Goal: Navigation & Orientation: Find specific page/section

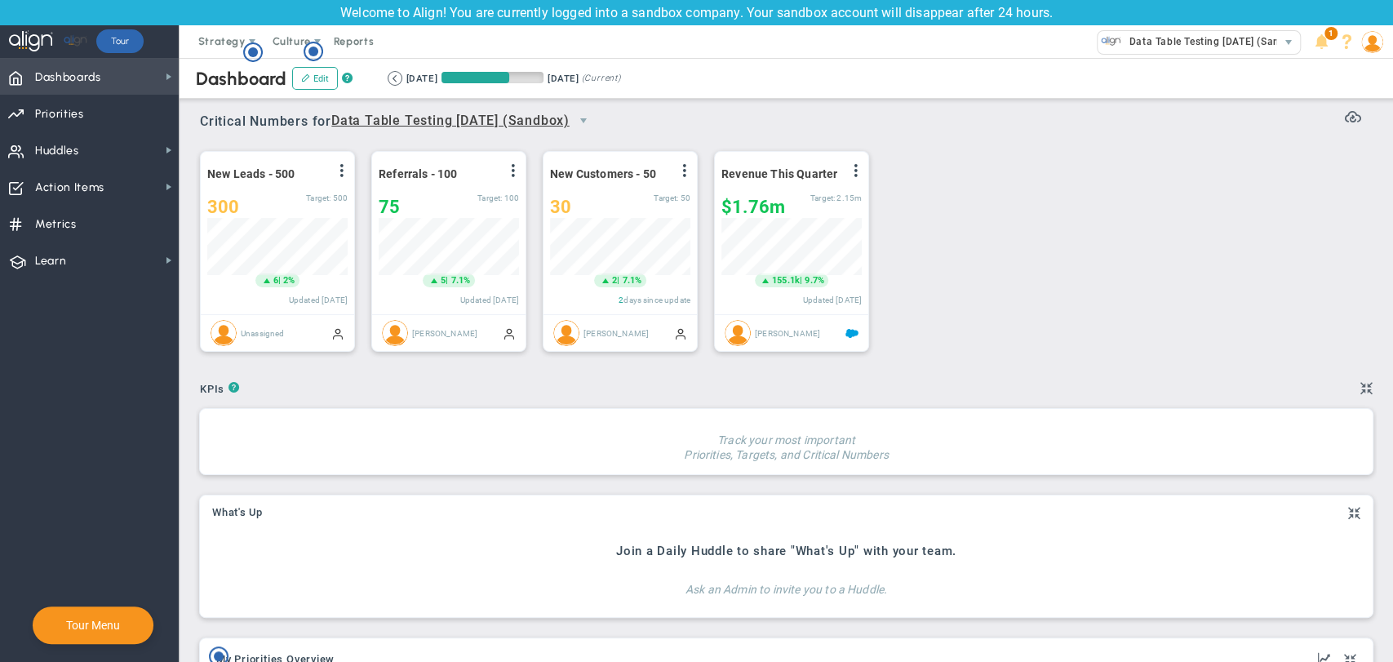
click at [97, 82] on span "Dashboards" at bounding box center [68, 77] width 66 height 34
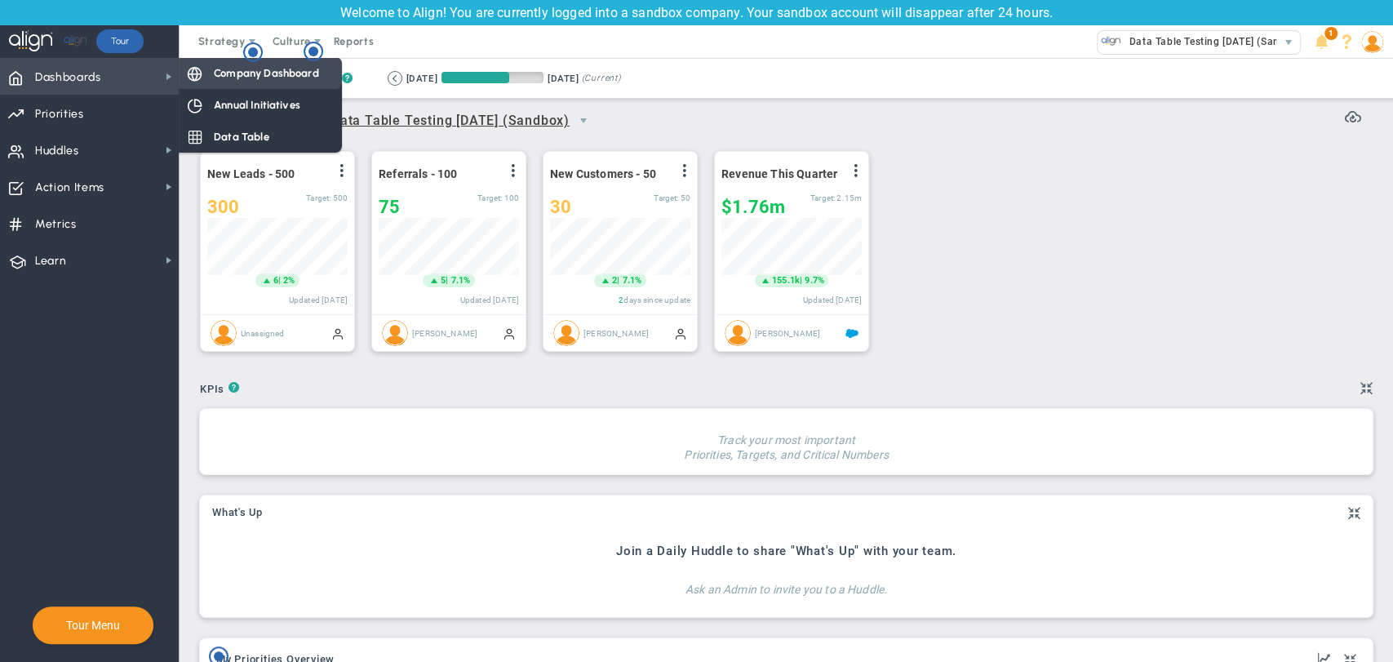
click at [219, 69] on span "Company Dashboard" at bounding box center [266, 73] width 105 height 16
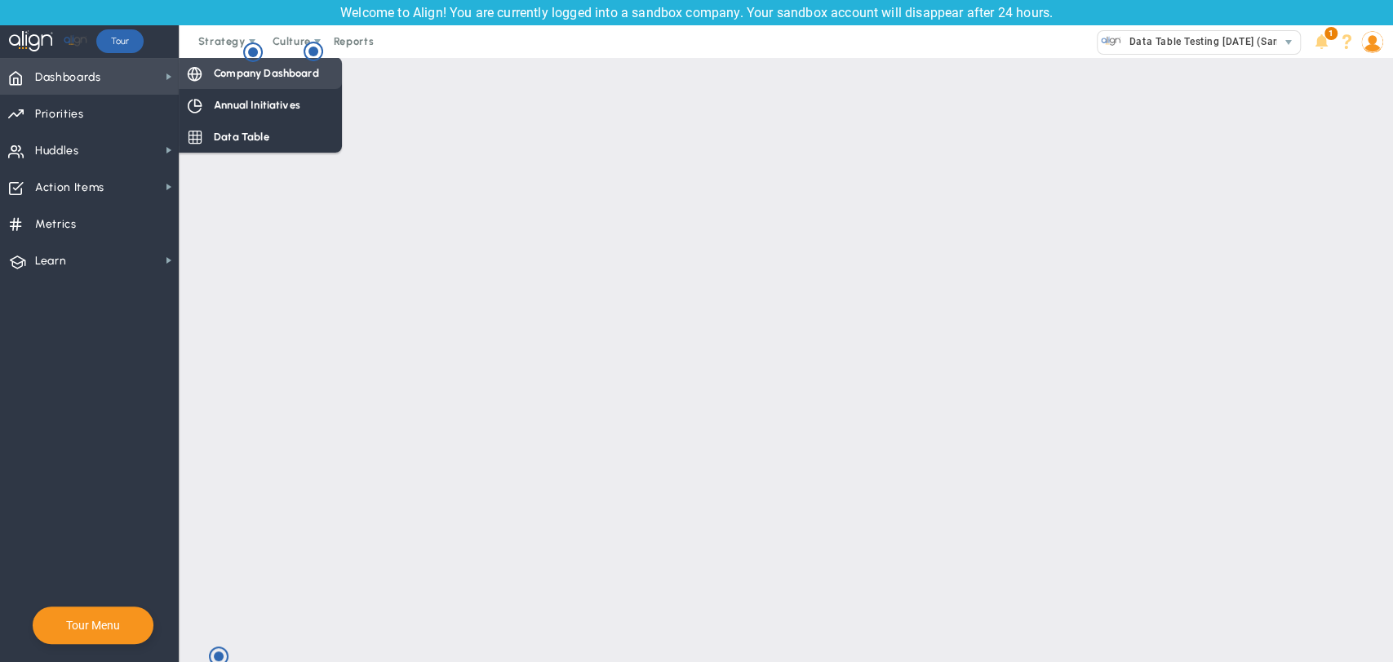
scroll to position [59, 0]
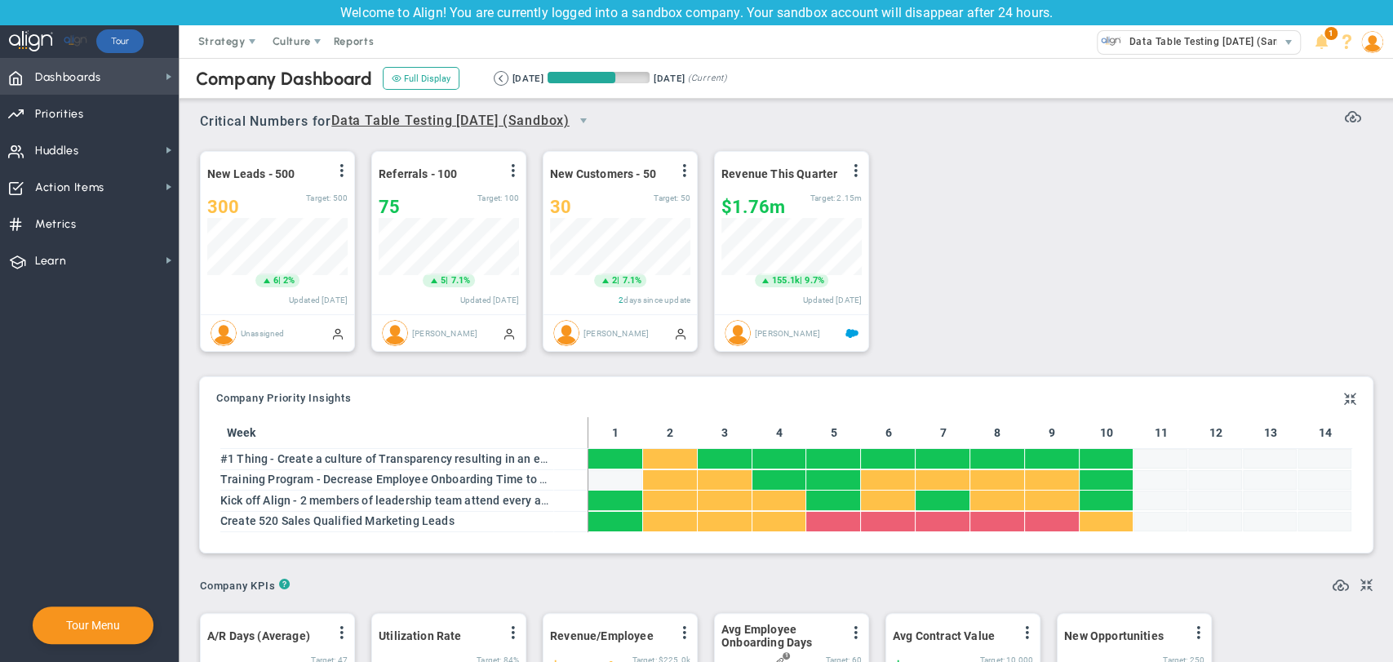
scroll to position [57, 140]
click at [162, 86] on span "Dashboards Dashboards" at bounding box center [89, 76] width 179 height 37
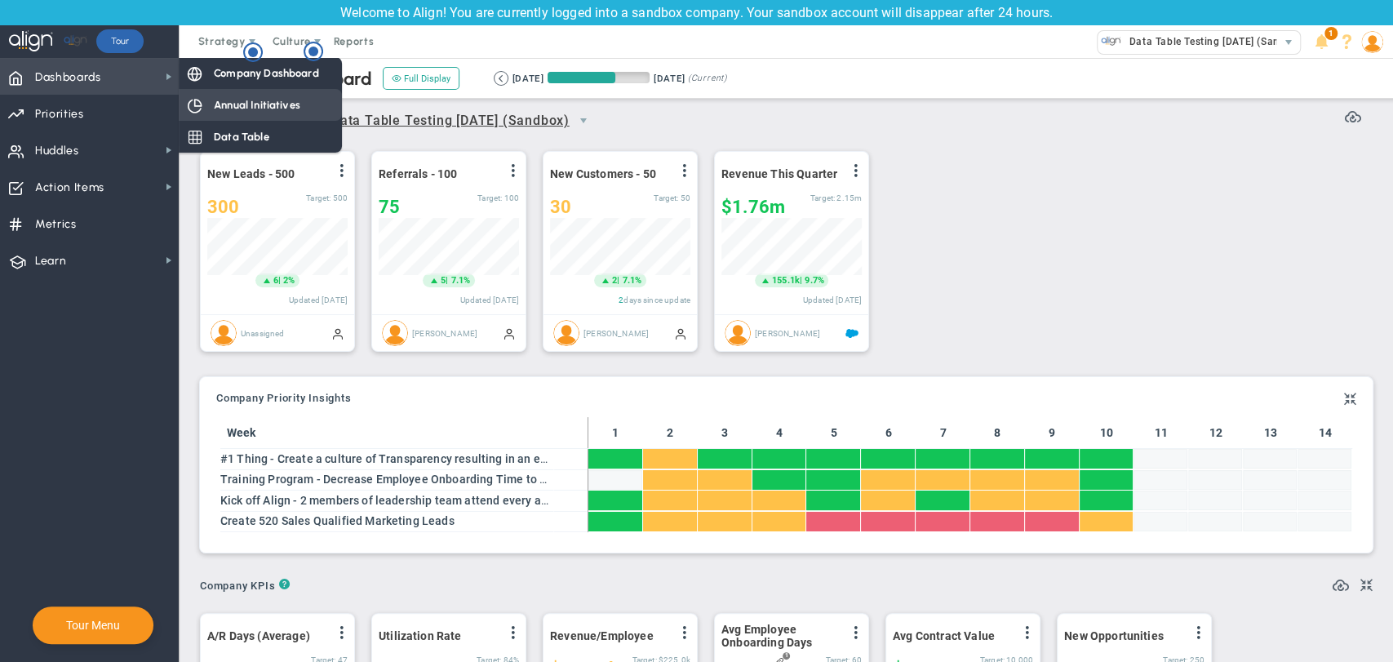
click at [222, 115] on div "Annual Initiatives" at bounding box center [260, 105] width 163 height 32
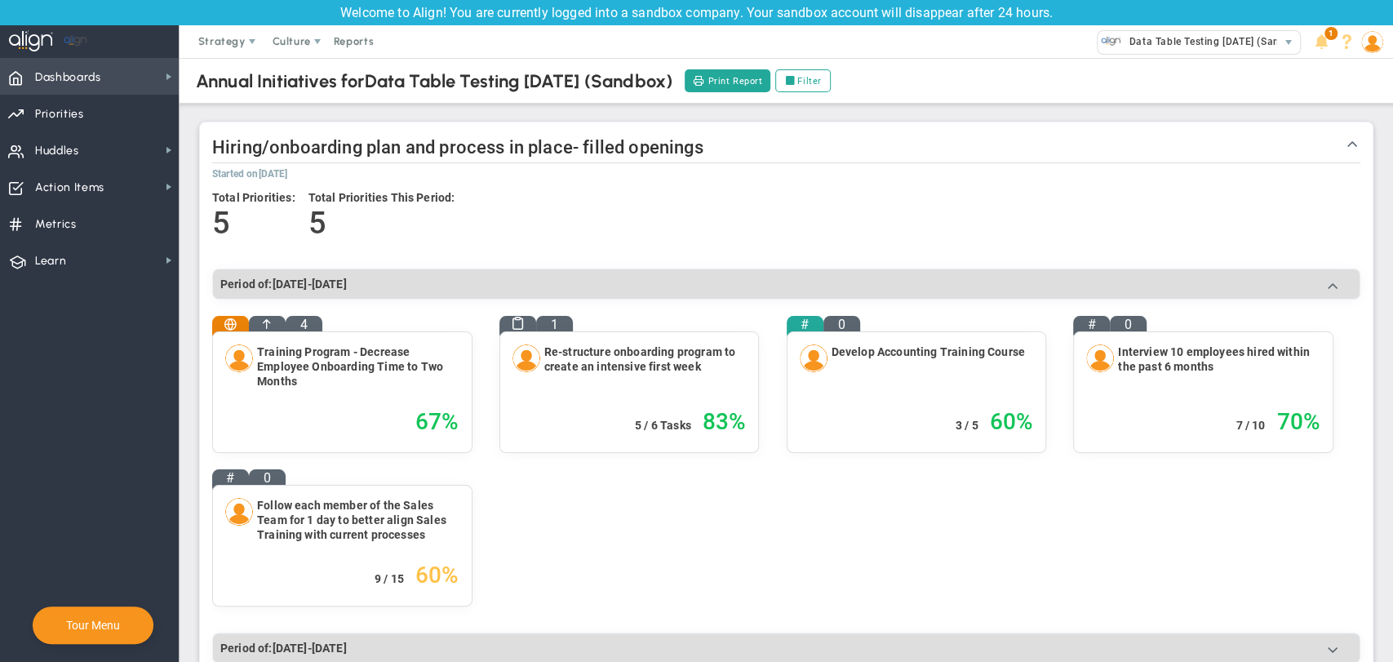
click at [122, 69] on span "Dashboards Dashboards" at bounding box center [89, 76] width 179 height 37
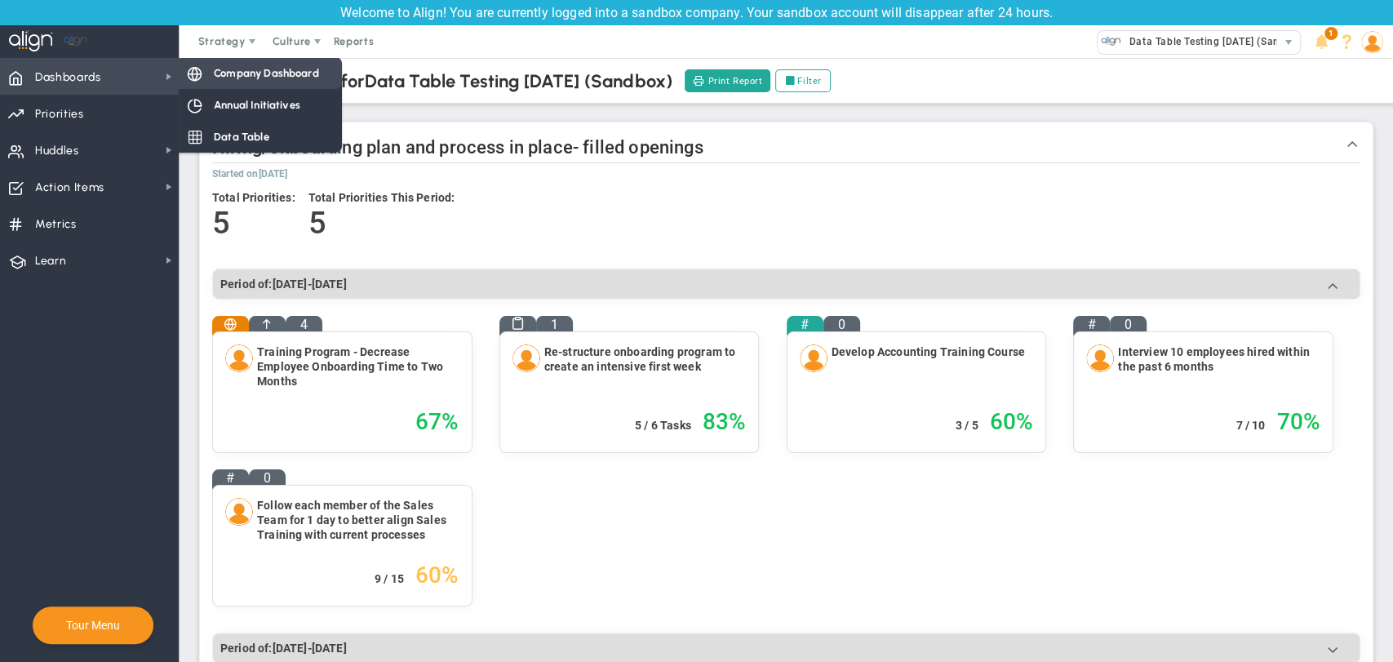
click at [222, 69] on span "Company Dashboard" at bounding box center [266, 73] width 105 height 16
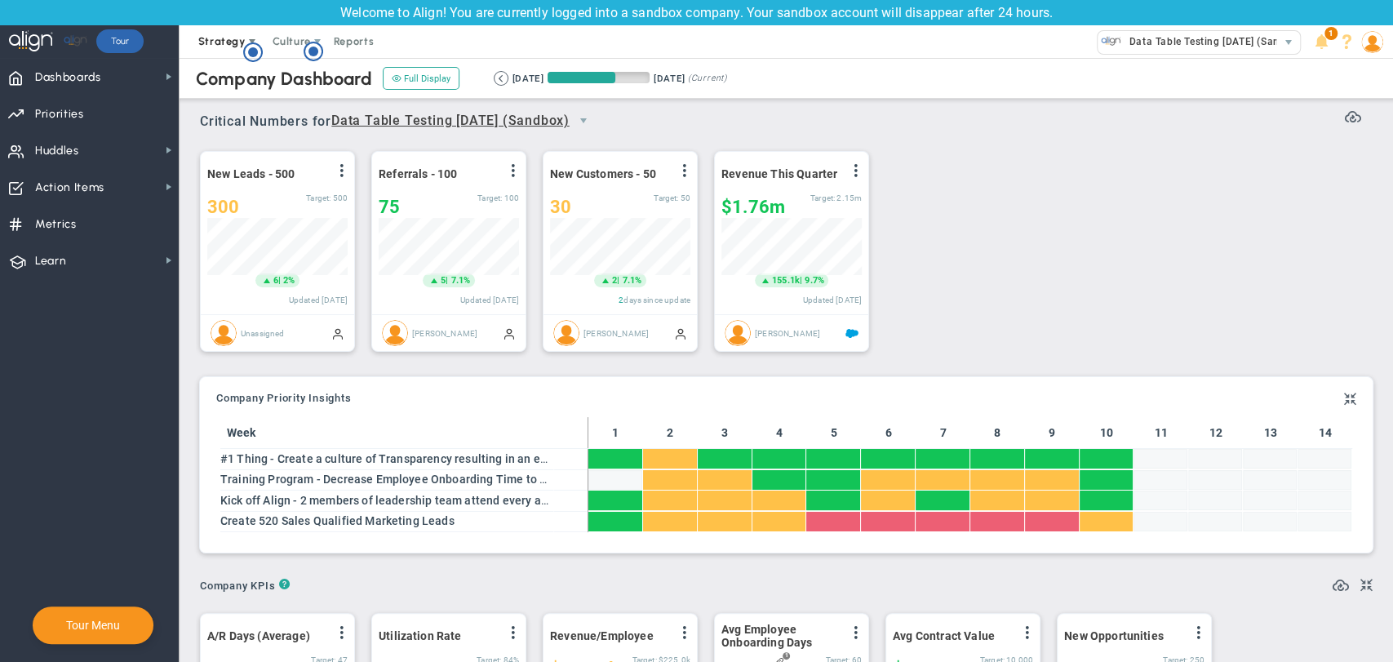
click at [237, 47] on span "Strategy" at bounding box center [221, 41] width 47 height 12
click at [223, 80] on span "One Page Strategic Plan" at bounding box center [262, 74] width 150 height 33
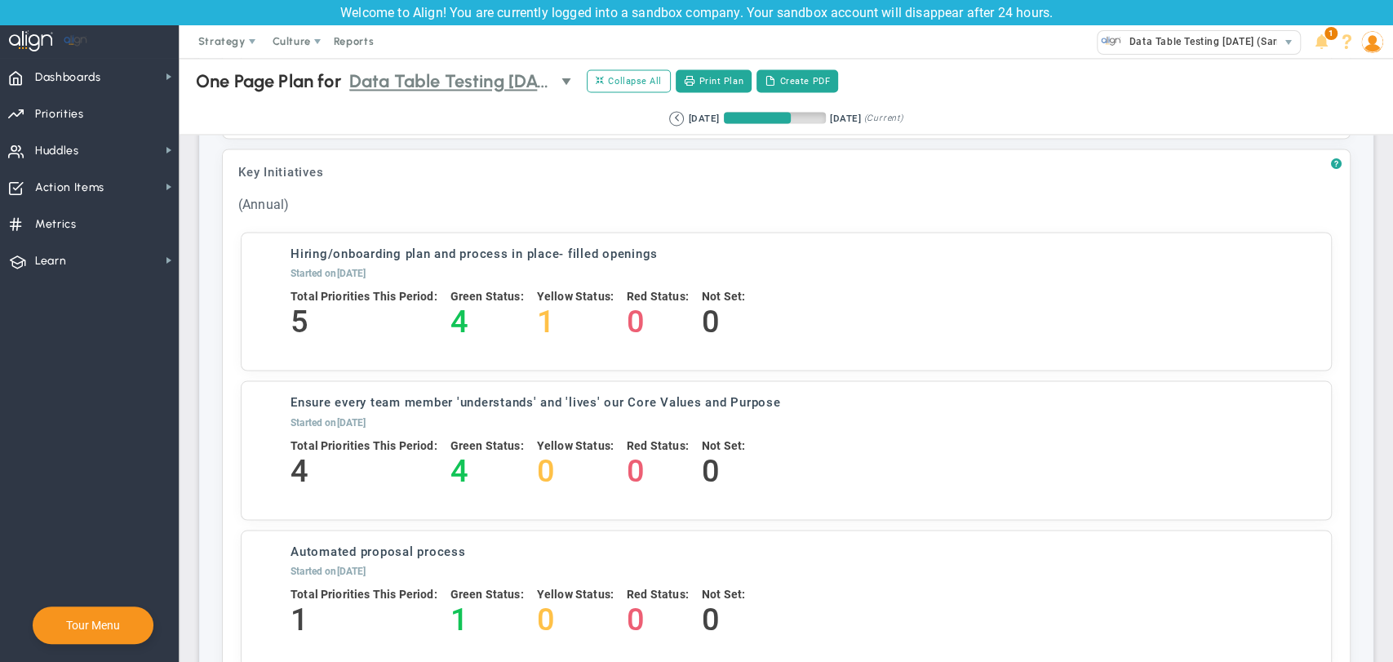
click at [570, 89] on span "select" at bounding box center [567, 81] width 13 height 28
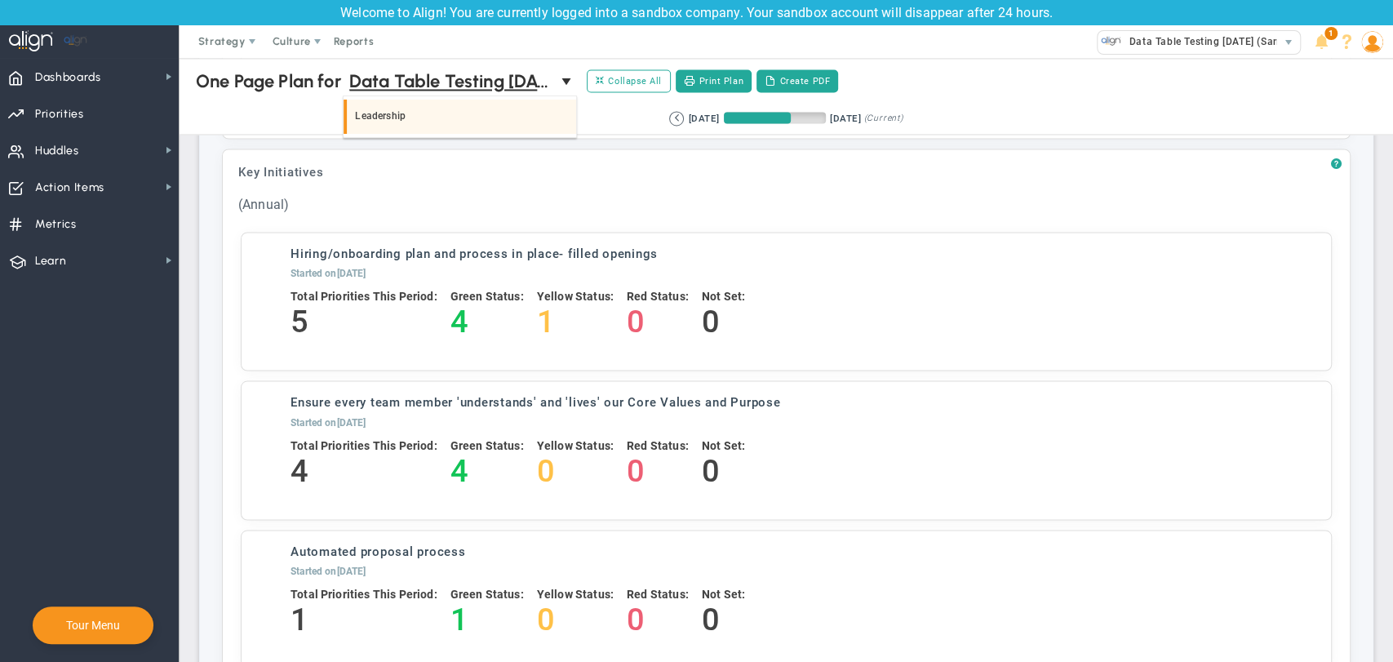
click at [552, 113] on li "Leadership" at bounding box center [460, 117] width 232 height 34
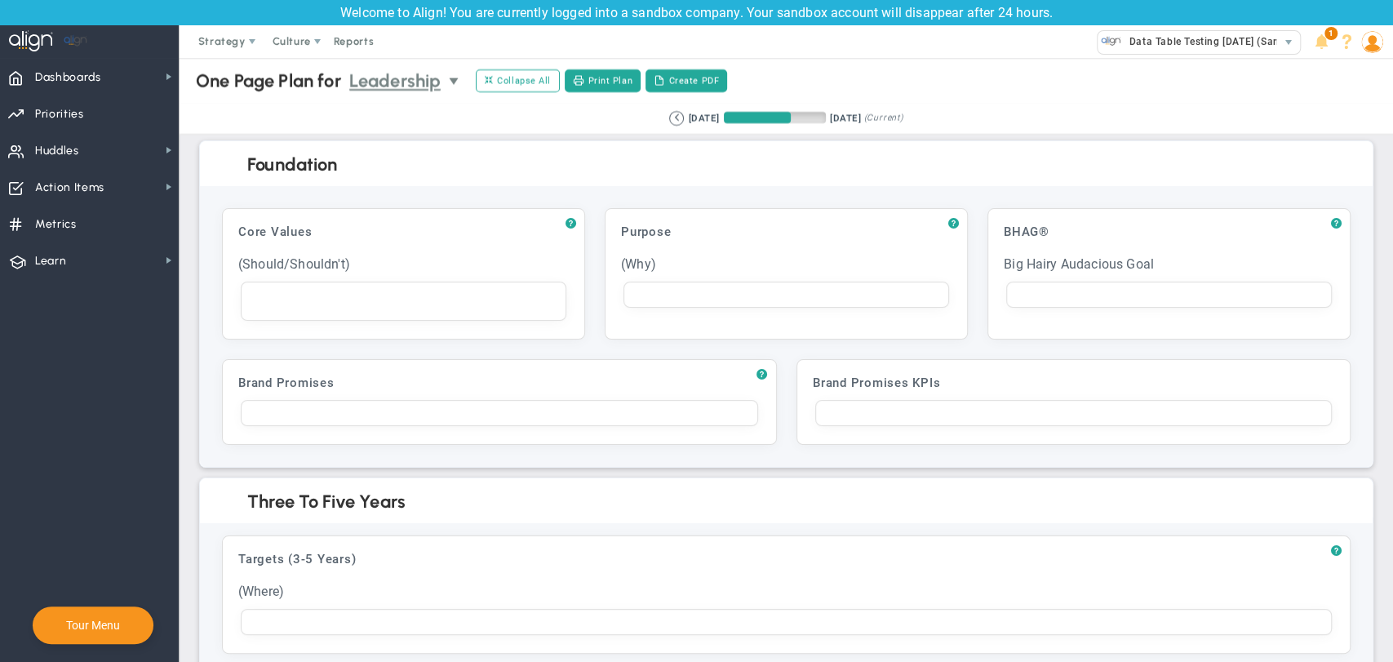
click at [397, 87] on span "Leadership" at bounding box center [395, 81] width 92 height 29
click at [396, 119] on li "Data Table Testing [DATE] (Sandbox)" at bounding box center [404, 127] width 121 height 55
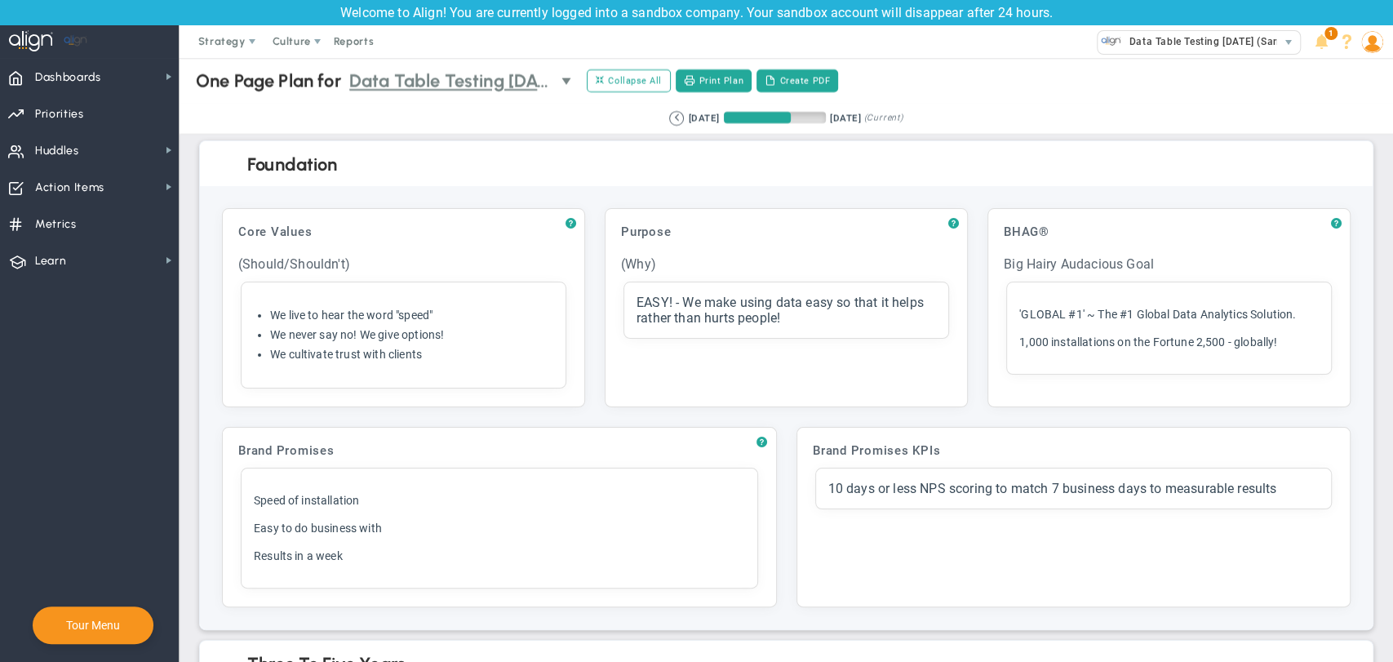
click at [426, 76] on span "Data Table Testing [DATE] (Sandbox)" at bounding box center [451, 81] width 204 height 29
click at [416, 133] on li "Leadership" at bounding box center [460, 117] width 232 height 34
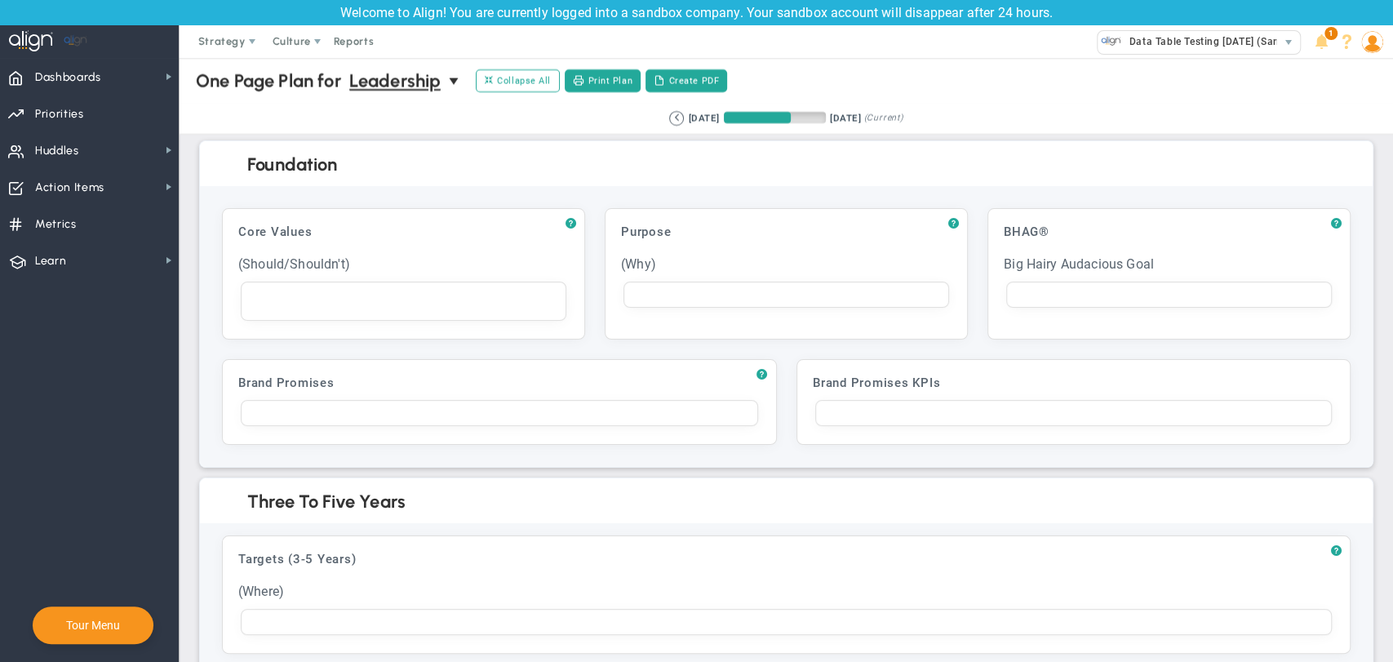
click at [375, 304] on div "? Core Values Click to add header Core Values Core Values No header added Core …" at bounding box center [403, 273] width 363 height 131
click at [375, 297] on div "? Core Values Click to add header Core Values Core Values No header added Core …" at bounding box center [403, 273] width 363 height 131
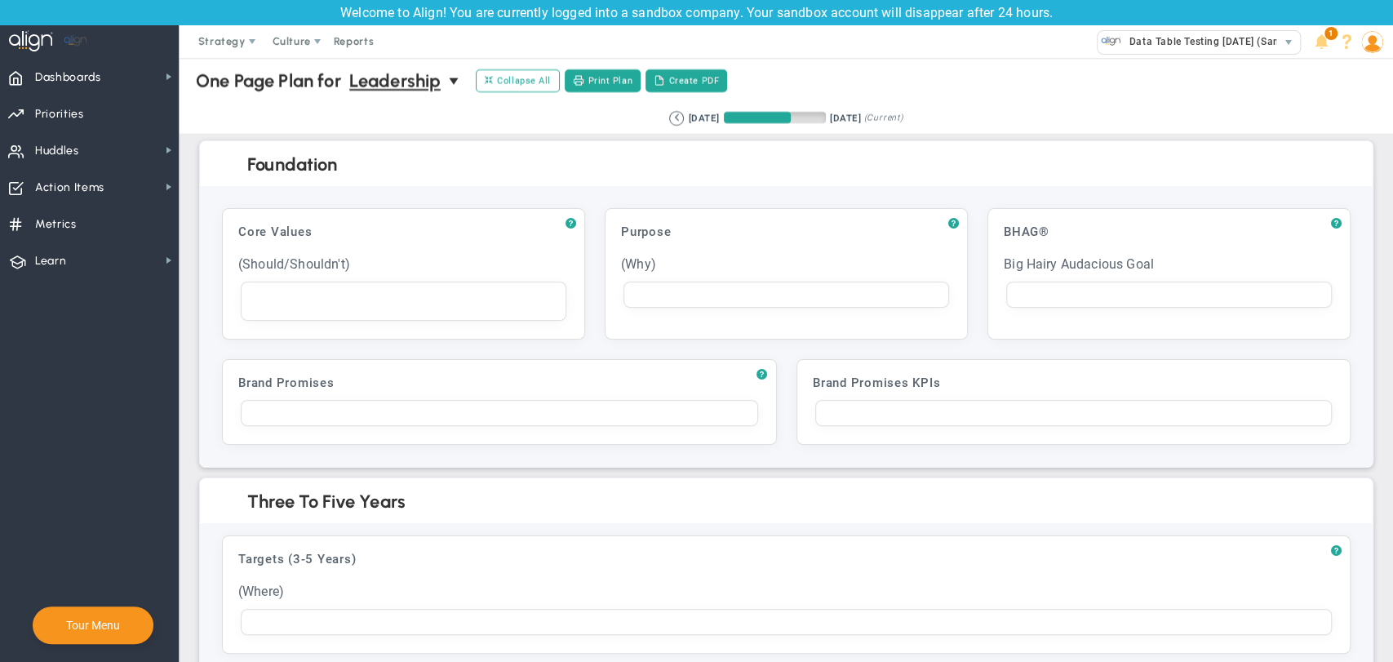
click at [375, 297] on div "? Core Values Click to add header Core Values Core Values No header added Core …" at bounding box center [403, 273] width 363 height 131
click at [102, 143] on span "Huddles Huddles" at bounding box center [89, 149] width 179 height 37
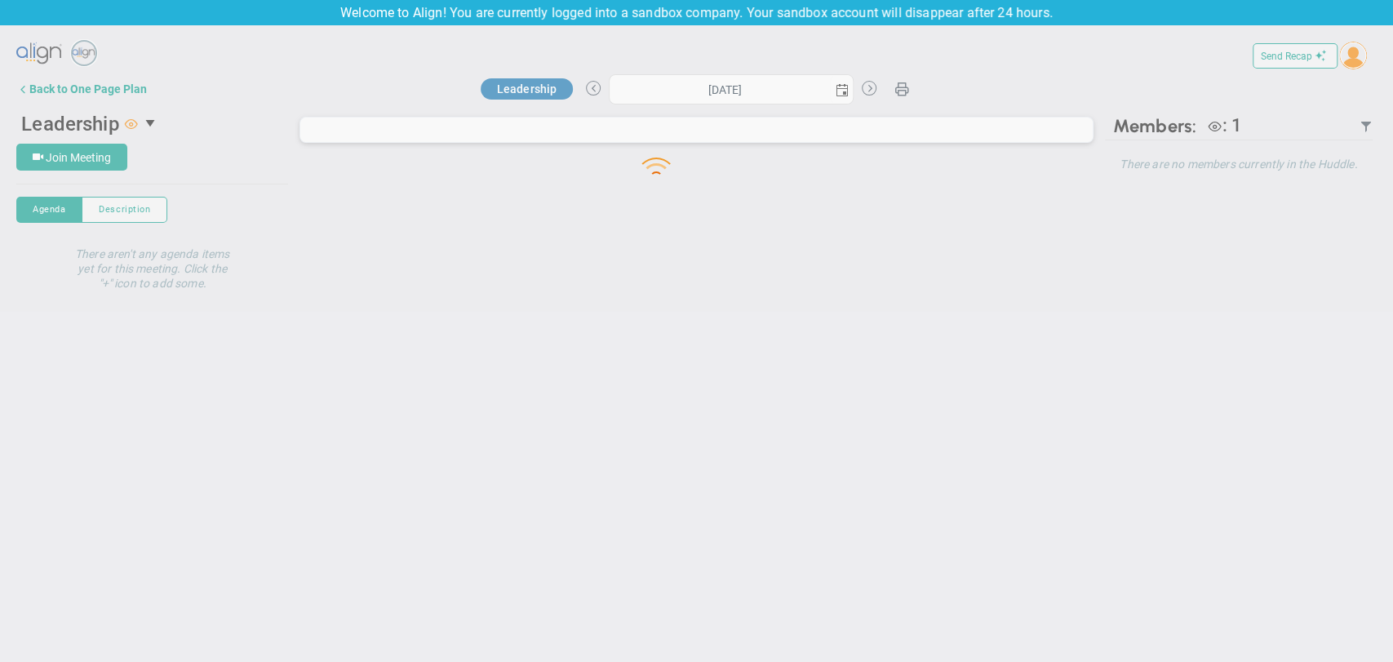
type input "Thursday, September 18, 2025"
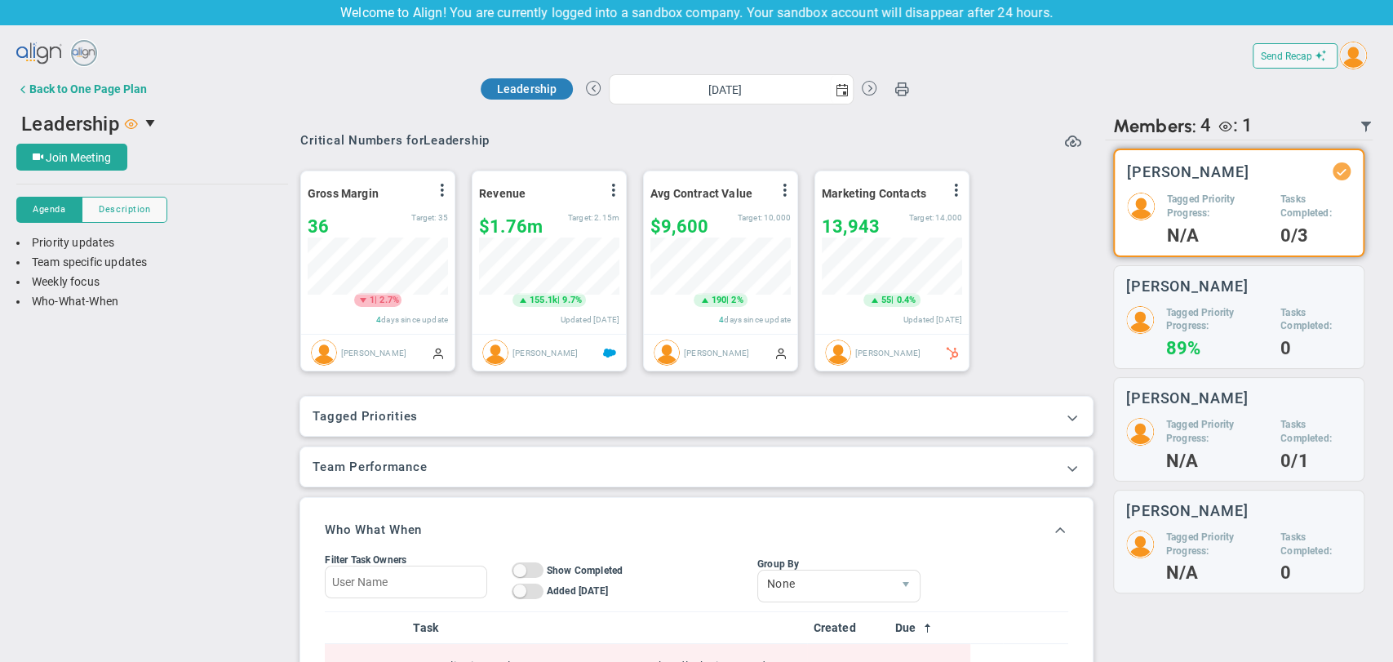
scroll to position [57, 140]
click at [729, 421] on h3 "Tagged Priorities" at bounding box center [696, 416] width 767 height 15
click at [1064, 420] on span at bounding box center [1072, 417] width 16 height 16
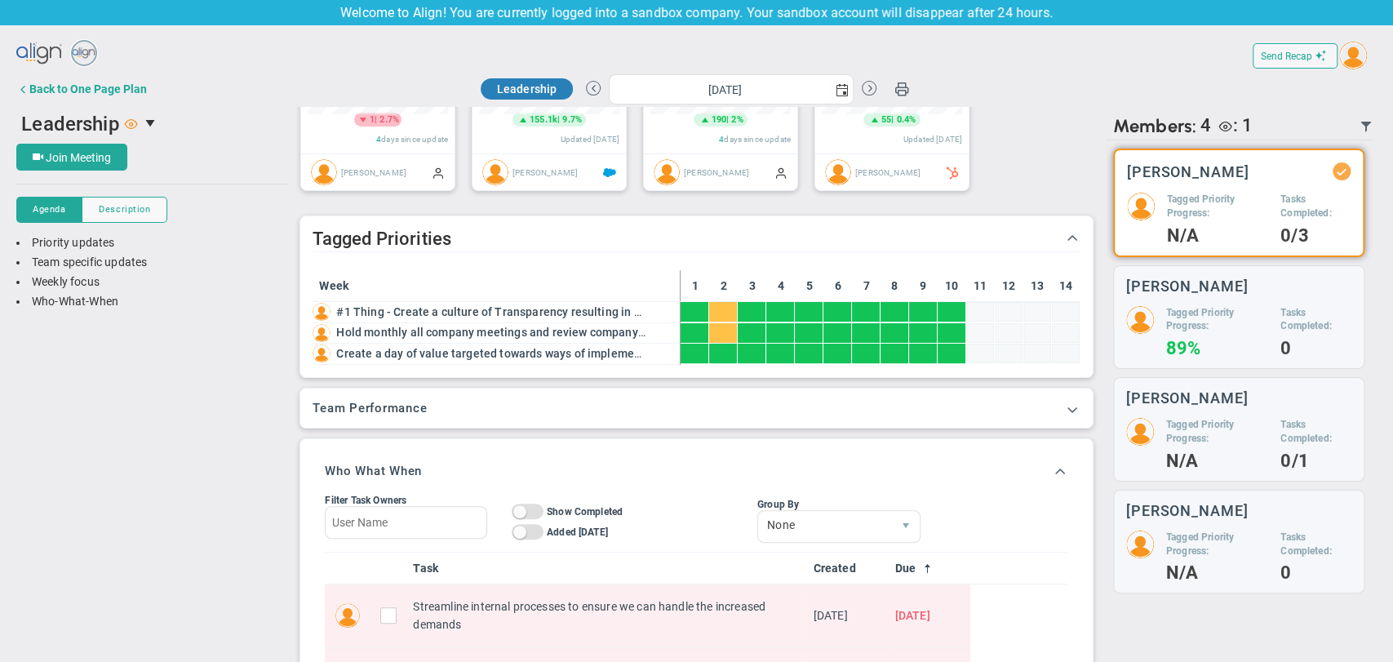
scroll to position [181, 0]
click at [1047, 420] on div "Team Performance Team Performance" at bounding box center [696, 407] width 792 height 39
click at [1064, 411] on span at bounding box center [1072, 408] width 16 height 16
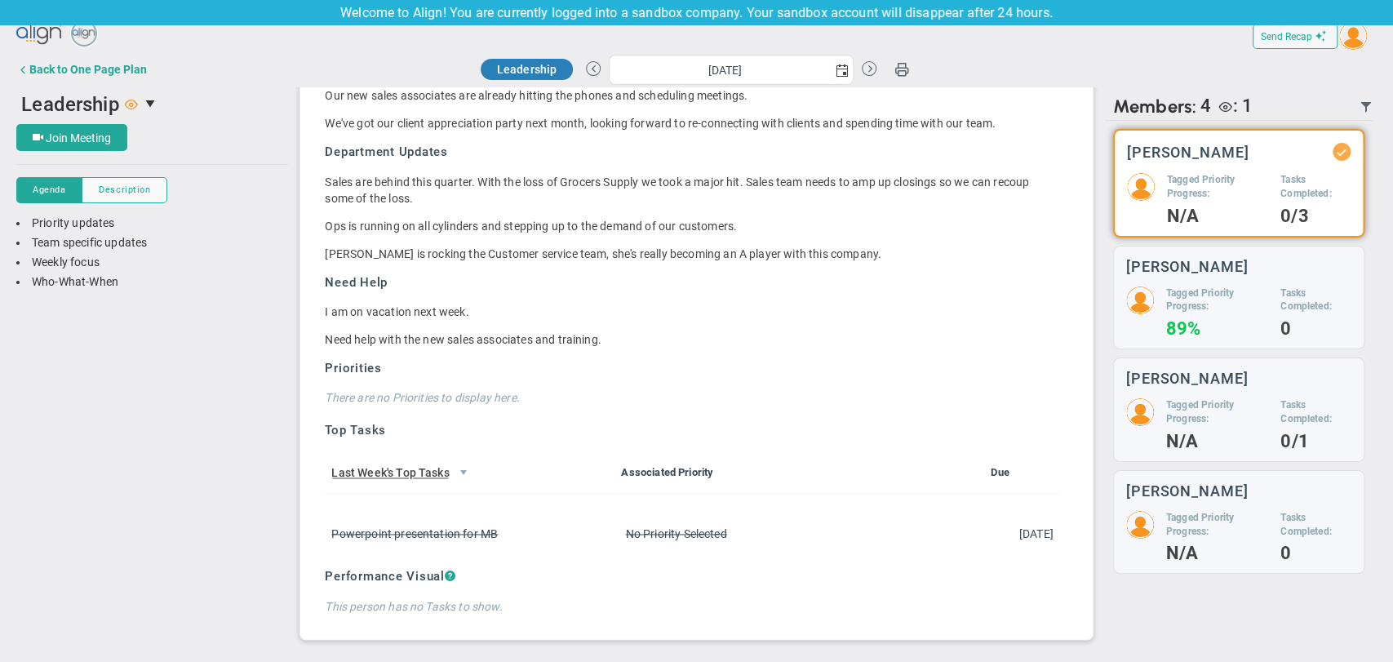
scroll to position [0, 0]
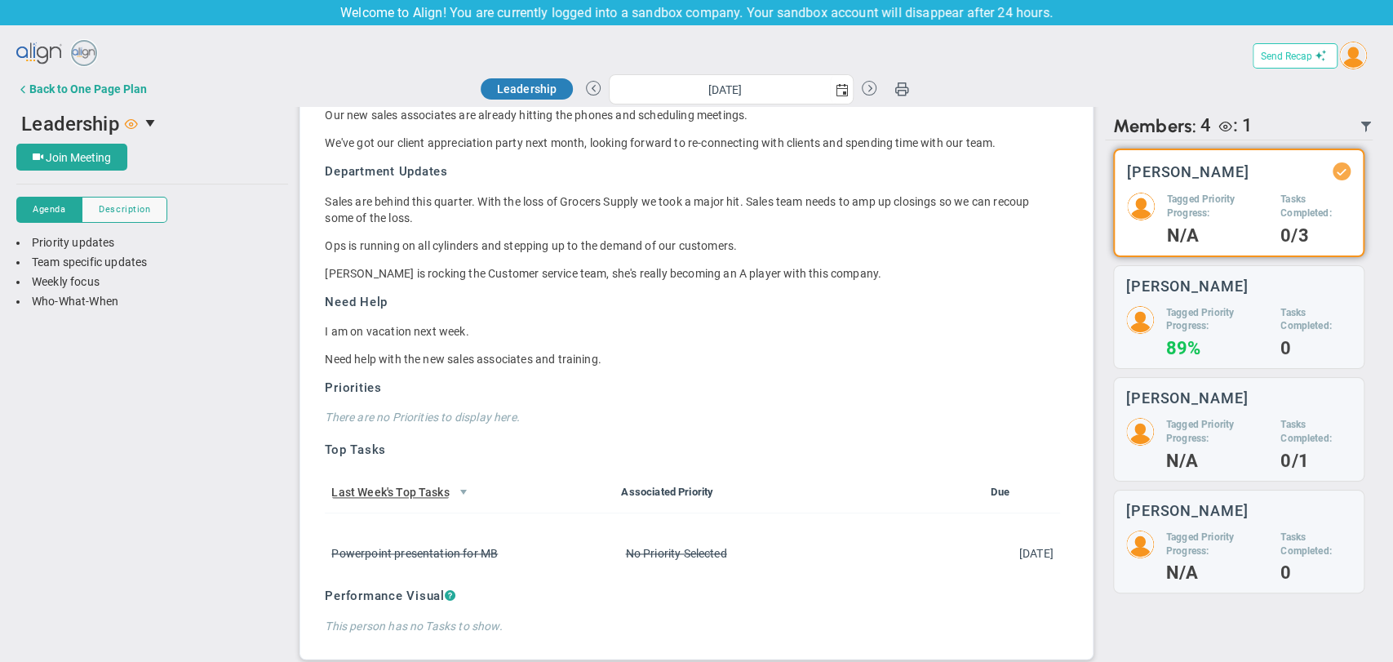
click at [1297, 61] on span "Send Recap" at bounding box center [1286, 56] width 51 height 11
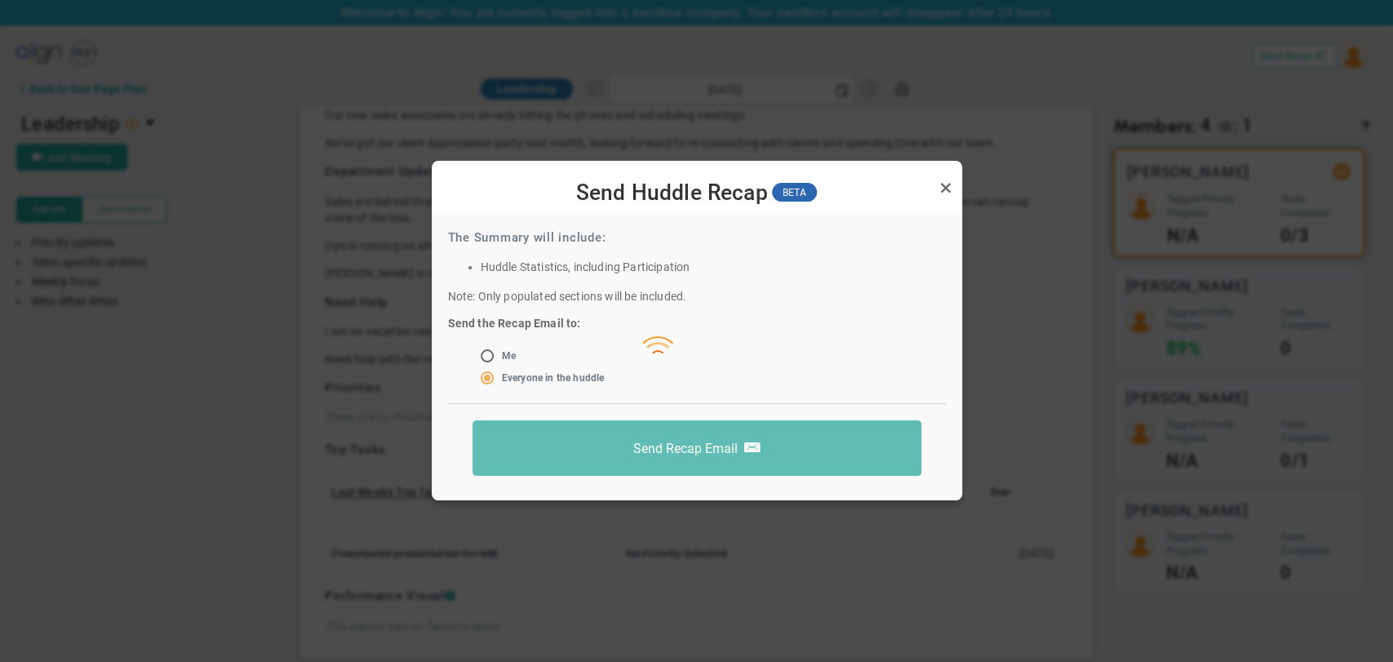
radio input "true"
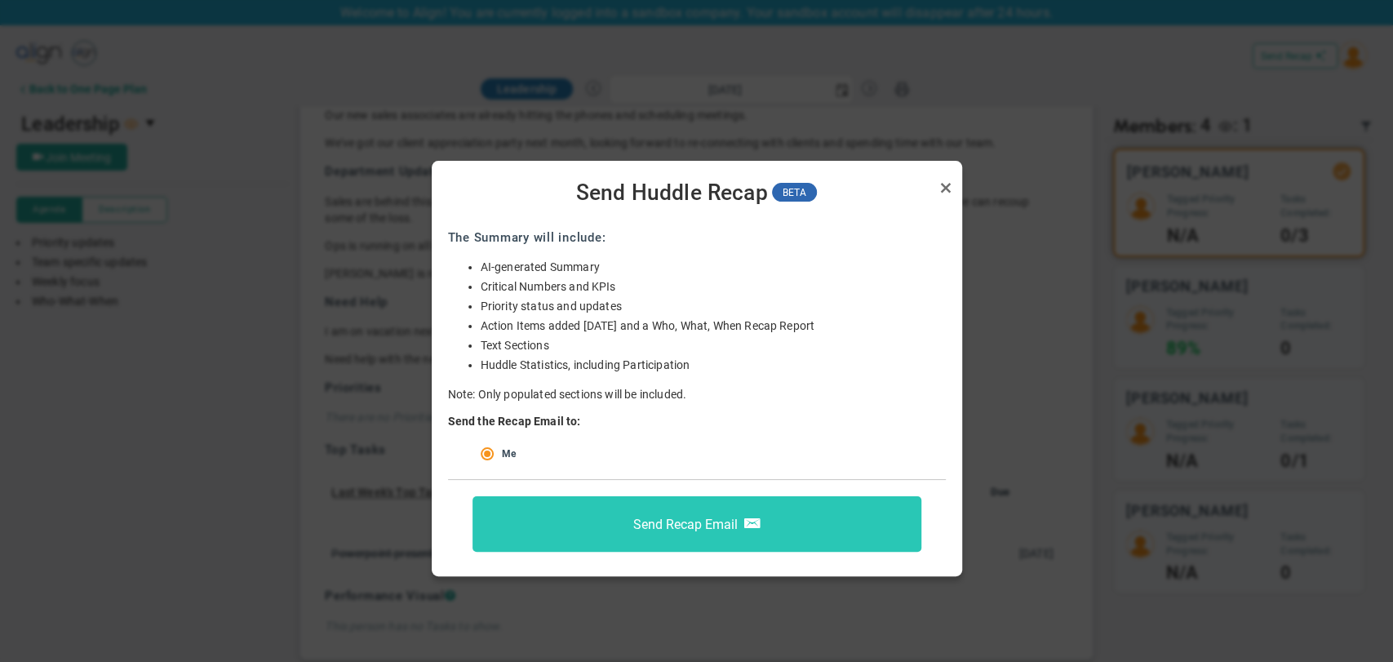
click at [594, 517] on button "Send Recap Email" at bounding box center [697, 523] width 449 height 55
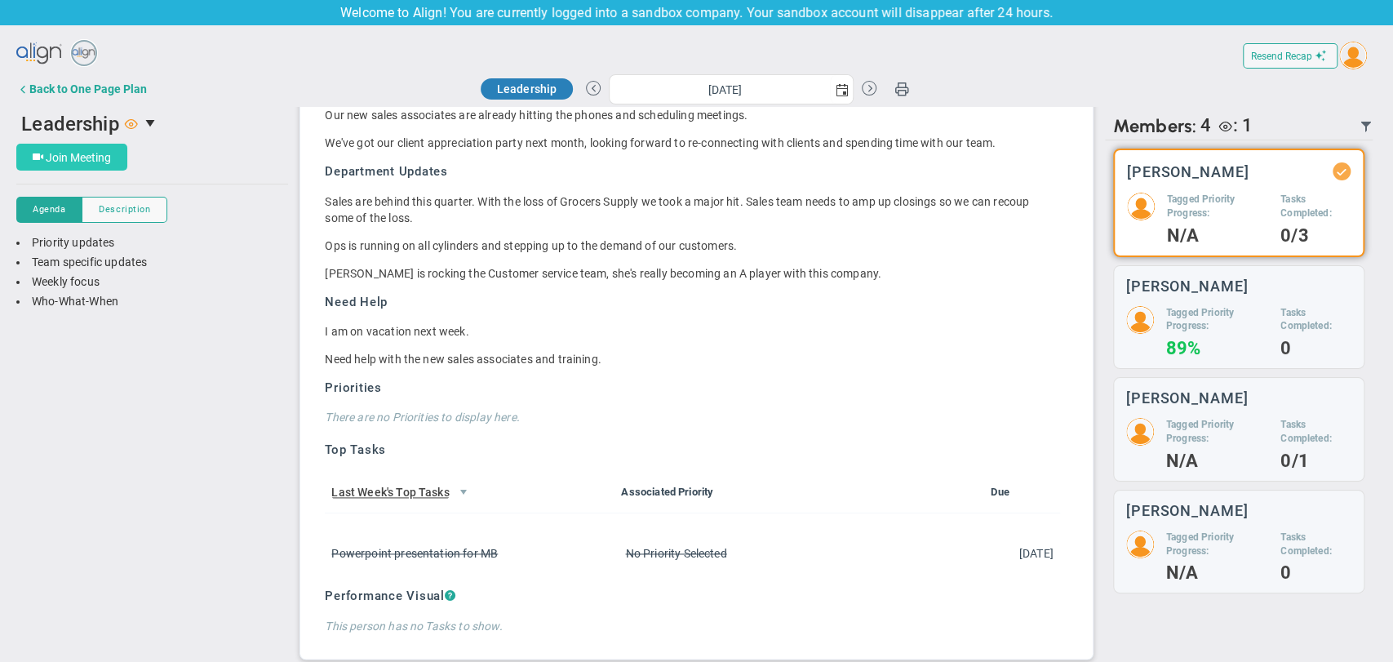
click at [99, 159] on span "Join Meeting" at bounding box center [78, 157] width 65 height 13
click at [118, 211] on span "Description" at bounding box center [124, 209] width 51 height 14
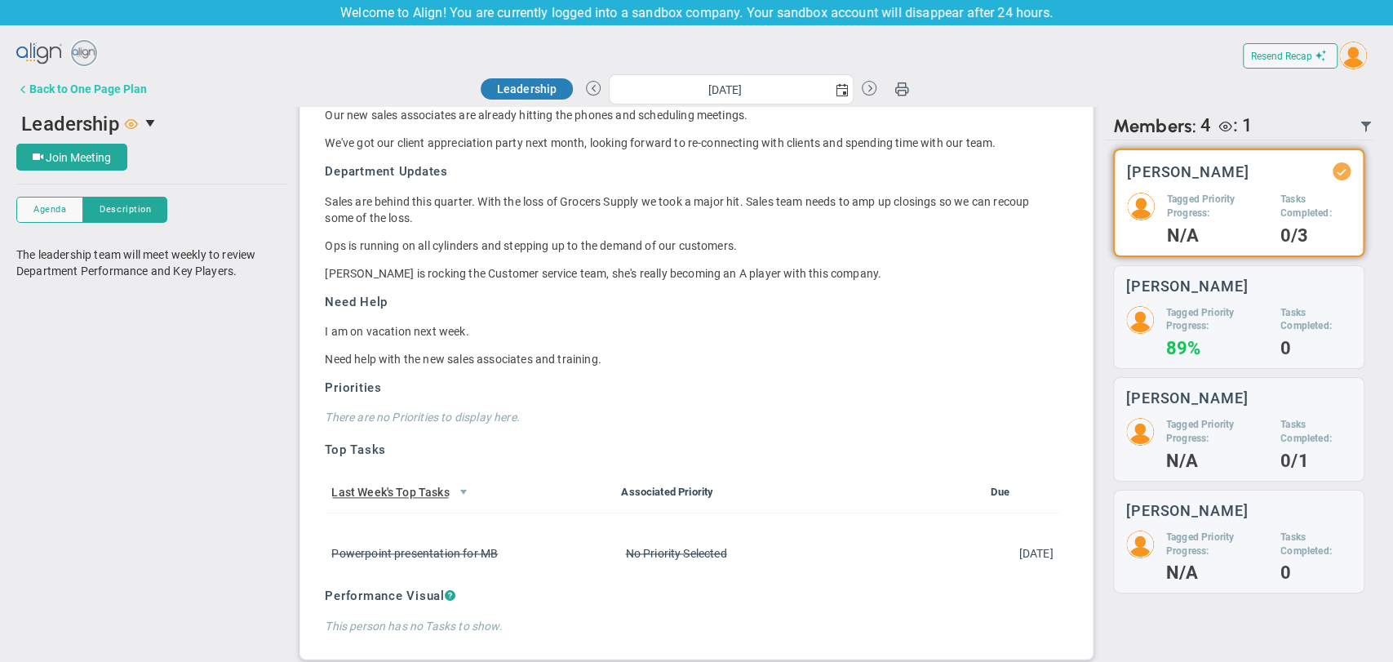
click at [88, 87] on div "Back to One Page Plan" at bounding box center [88, 88] width 118 height 13
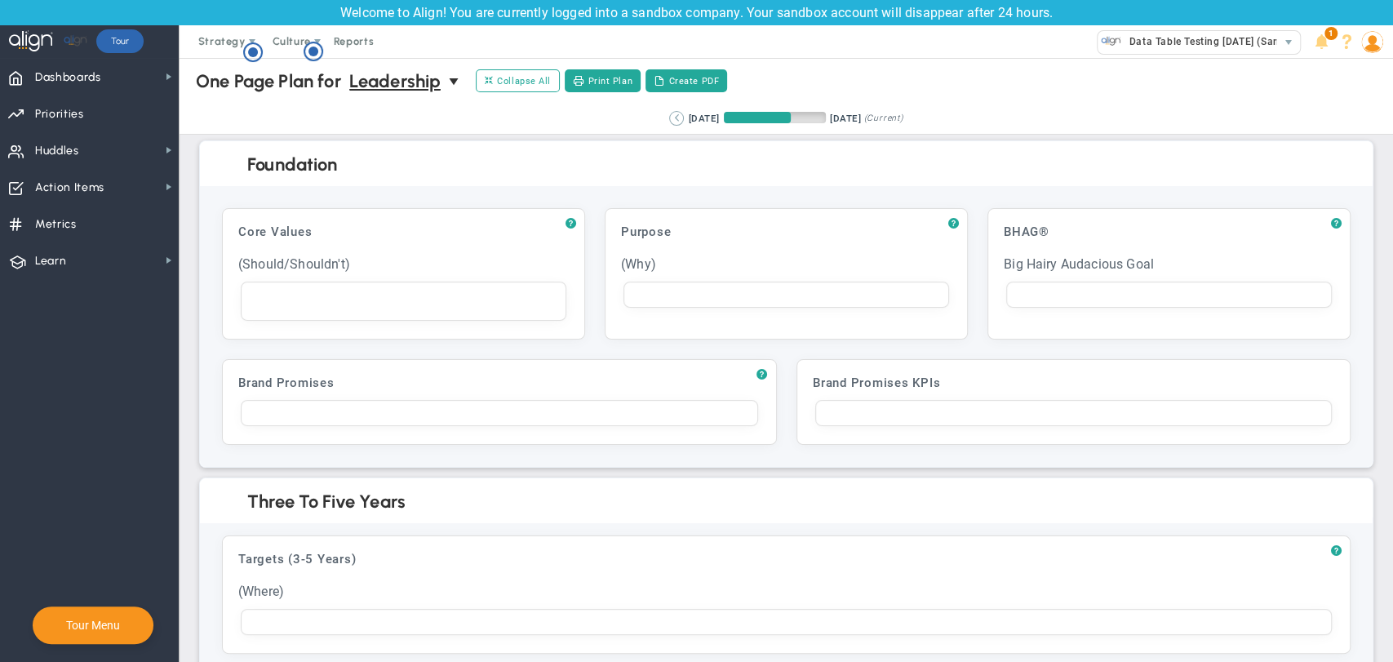
click at [669, 119] on button at bounding box center [676, 118] width 15 height 15
click at [651, 119] on div "Retrieving period... 4/21/2025 7/19/2025 (Current)" at bounding box center [786, 119] width 1246 height 32
click at [882, 122] on button at bounding box center [874, 118] width 15 height 15
click at [660, 118] on button at bounding box center [667, 118] width 15 height 15
click at [56, 105] on span "Priorities" at bounding box center [59, 114] width 49 height 34
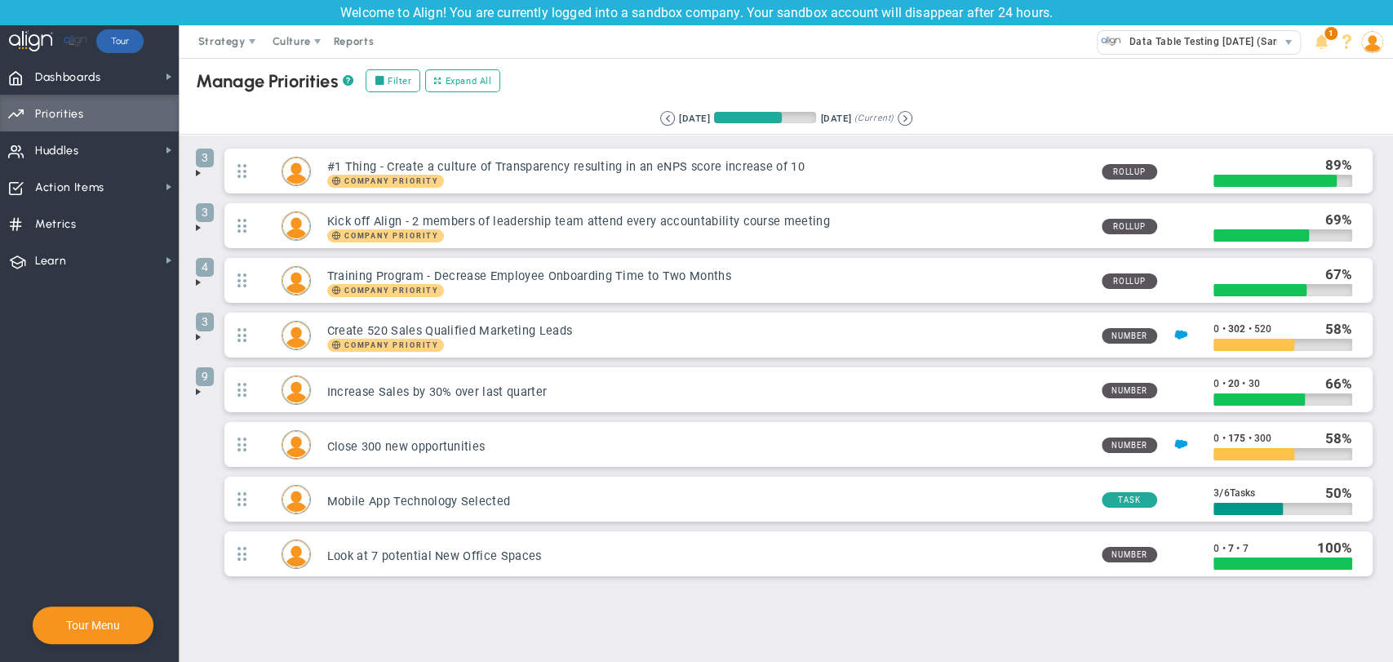
click at [195, 175] on span at bounding box center [198, 172] width 13 height 13
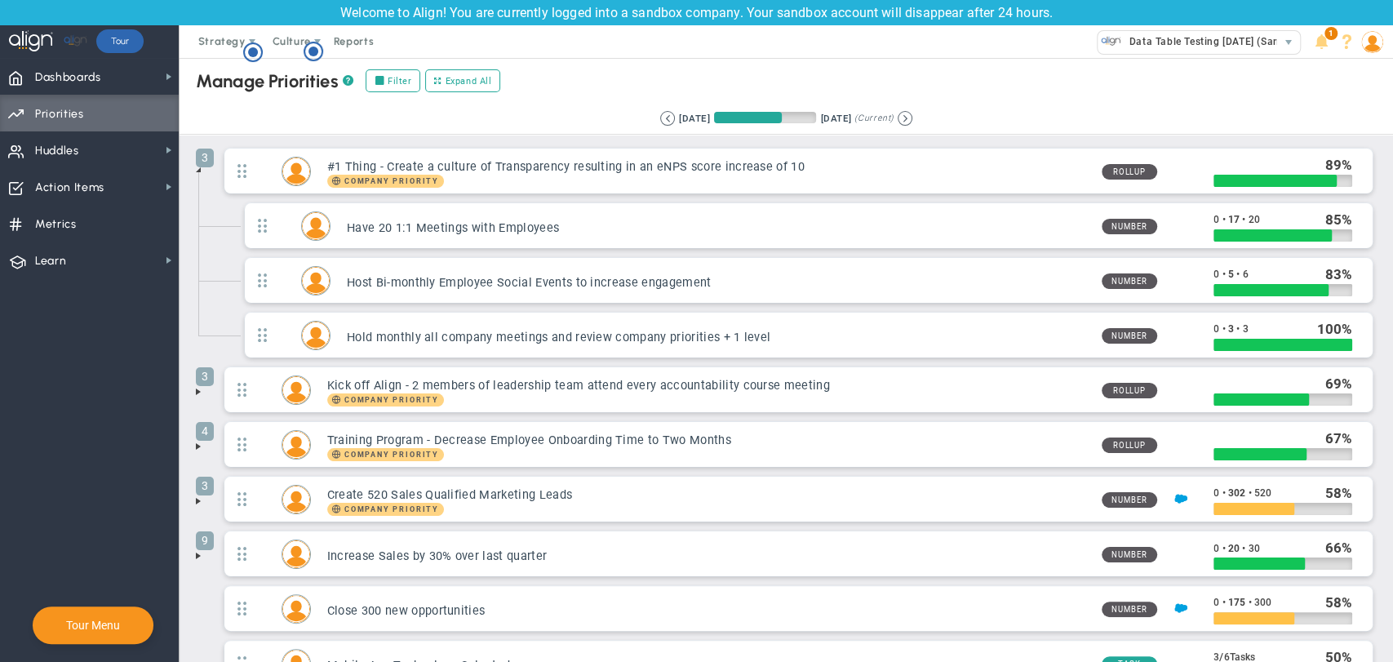
click at [195, 395] on span at bounding box center [198, 391] width 13 height 13
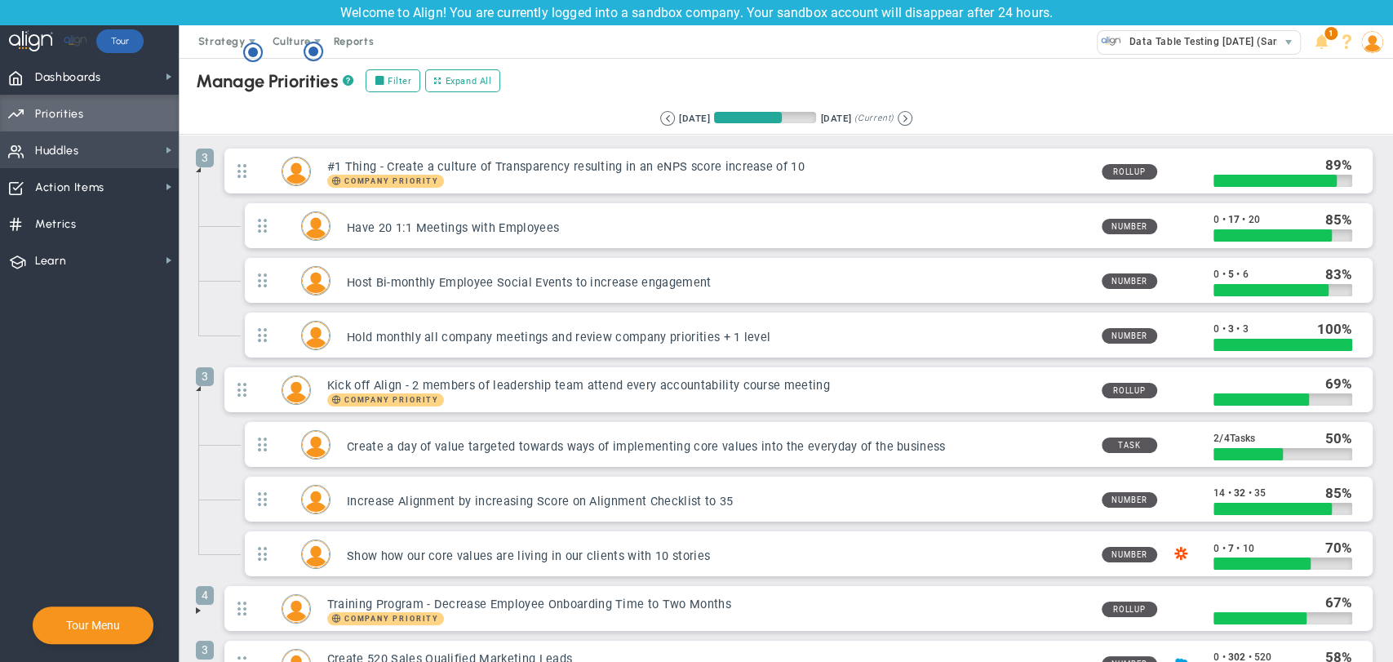
click at [79, 153] on span "Huddles Huddles" at bounding box center [89, 149] width 179 height 37
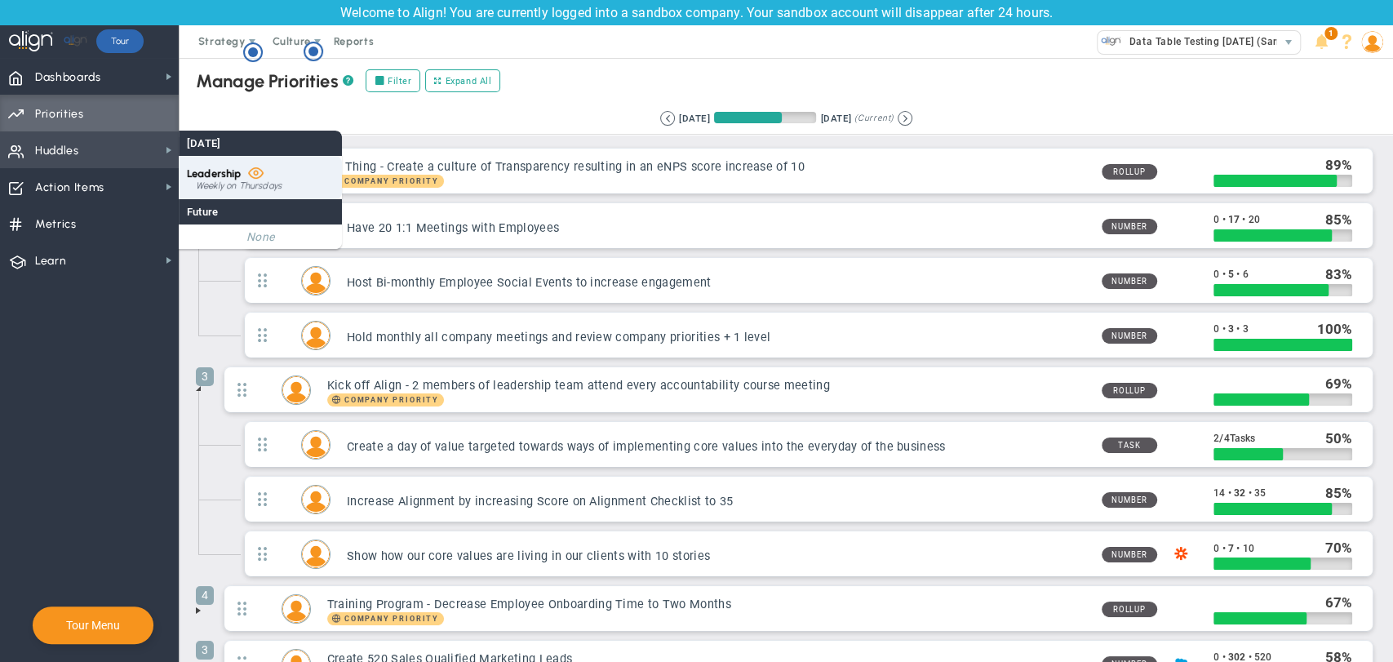
click at [274, 173] on div "Leadership Weekly on Thursdays" at bounding box center [260, 177] width 163 height 43
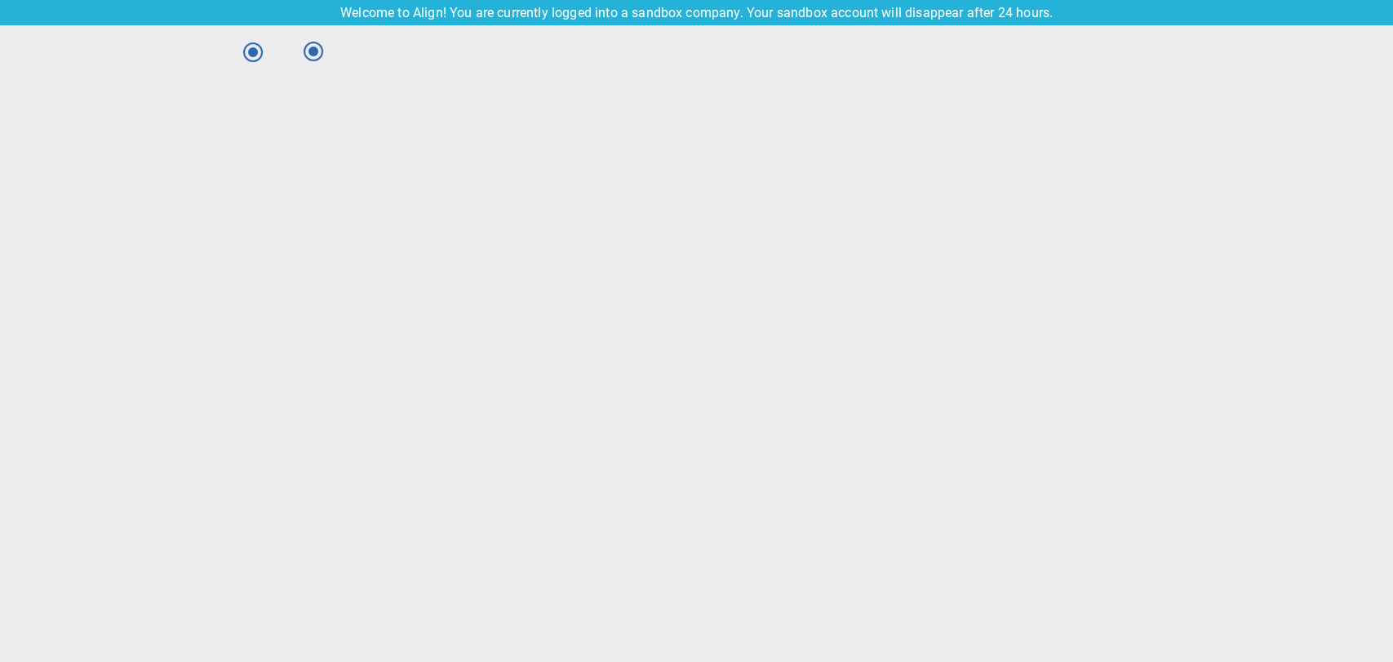
type input "Thursday, September 18, 2025"
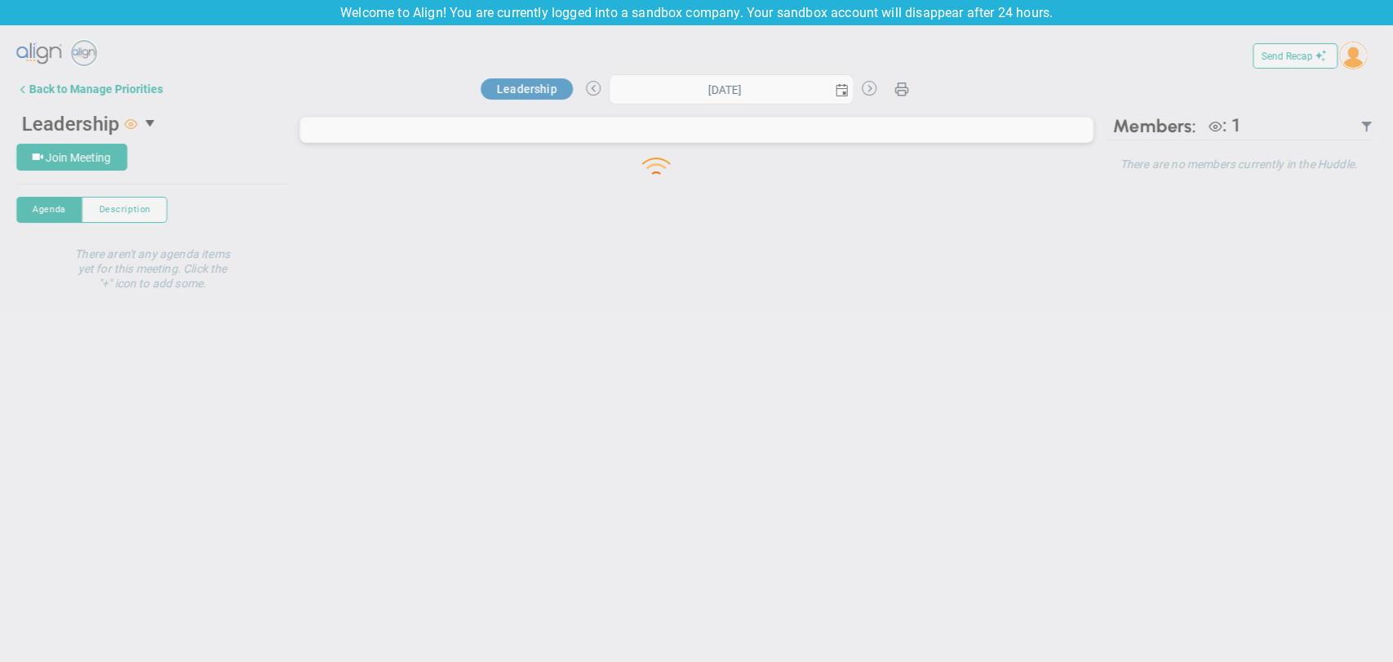
type input "Thursday, September 18, 2025"
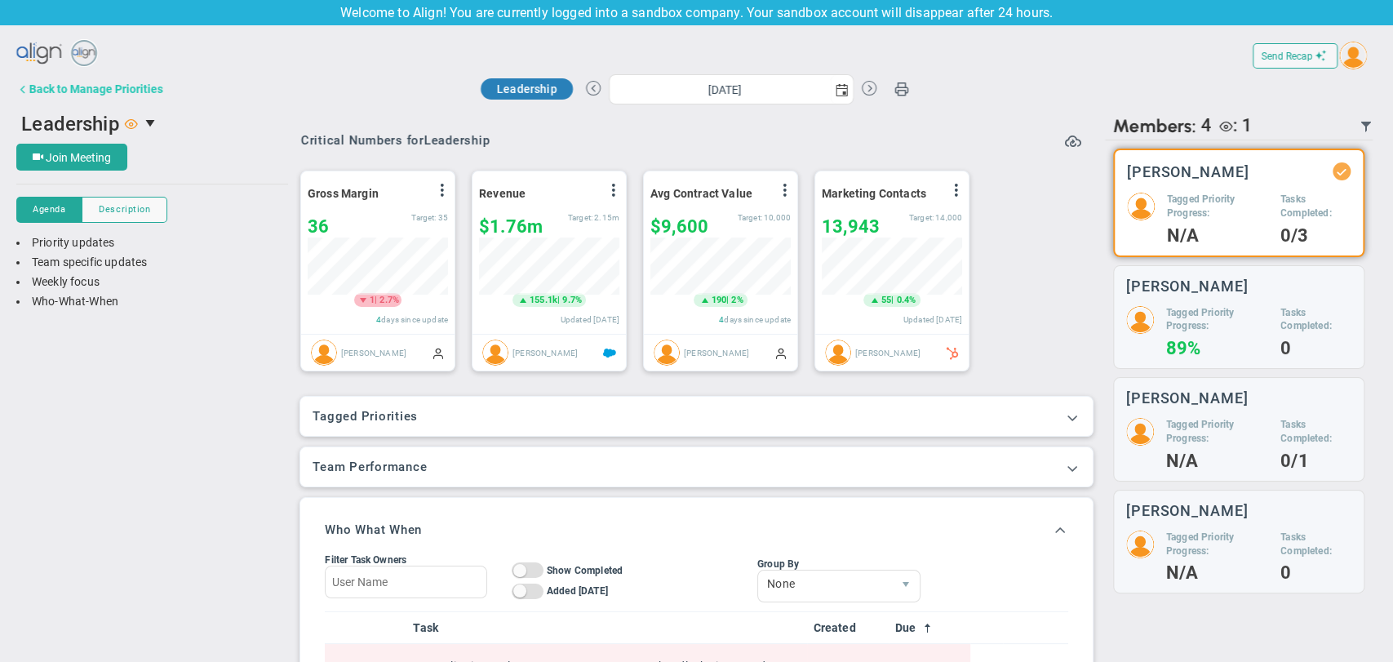
click at [131, 86] on div "Back to Manage Priorities" at bounding box center [96, 88] width 134 height 13
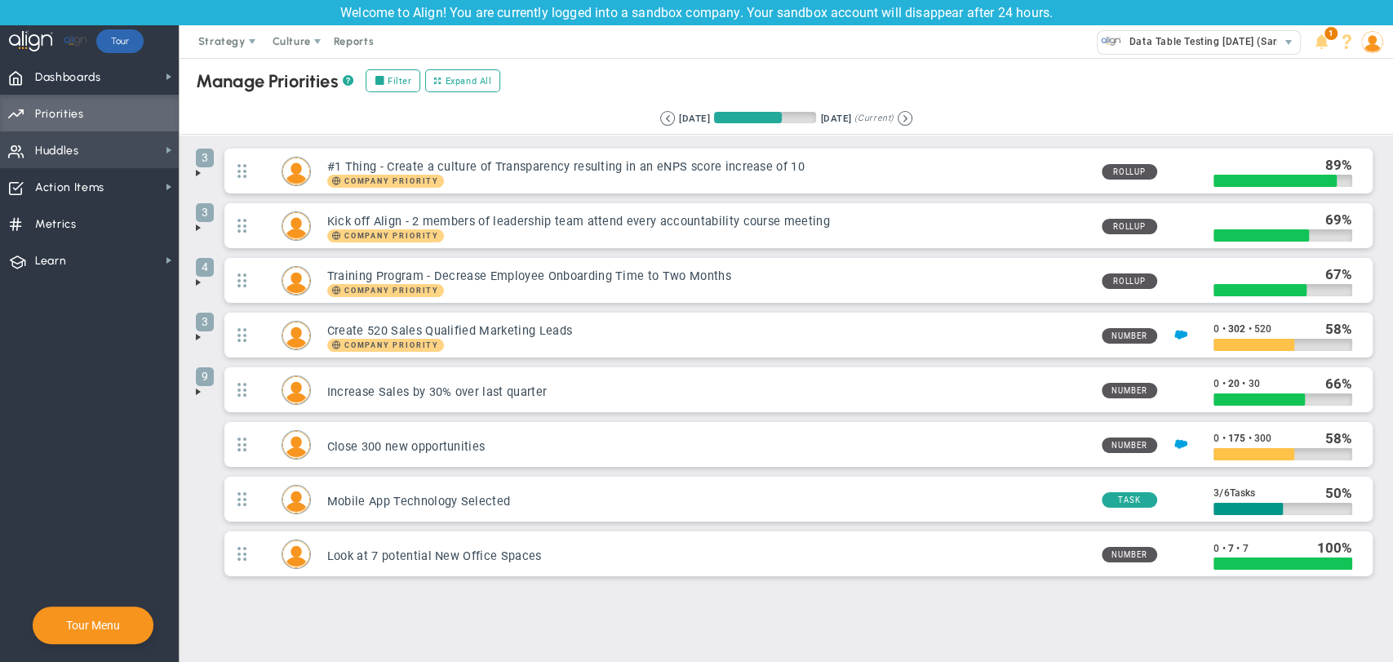
click at [162, 157] on span "Huddles Huddles" at bounding box center [89, 149] width 179 height 37
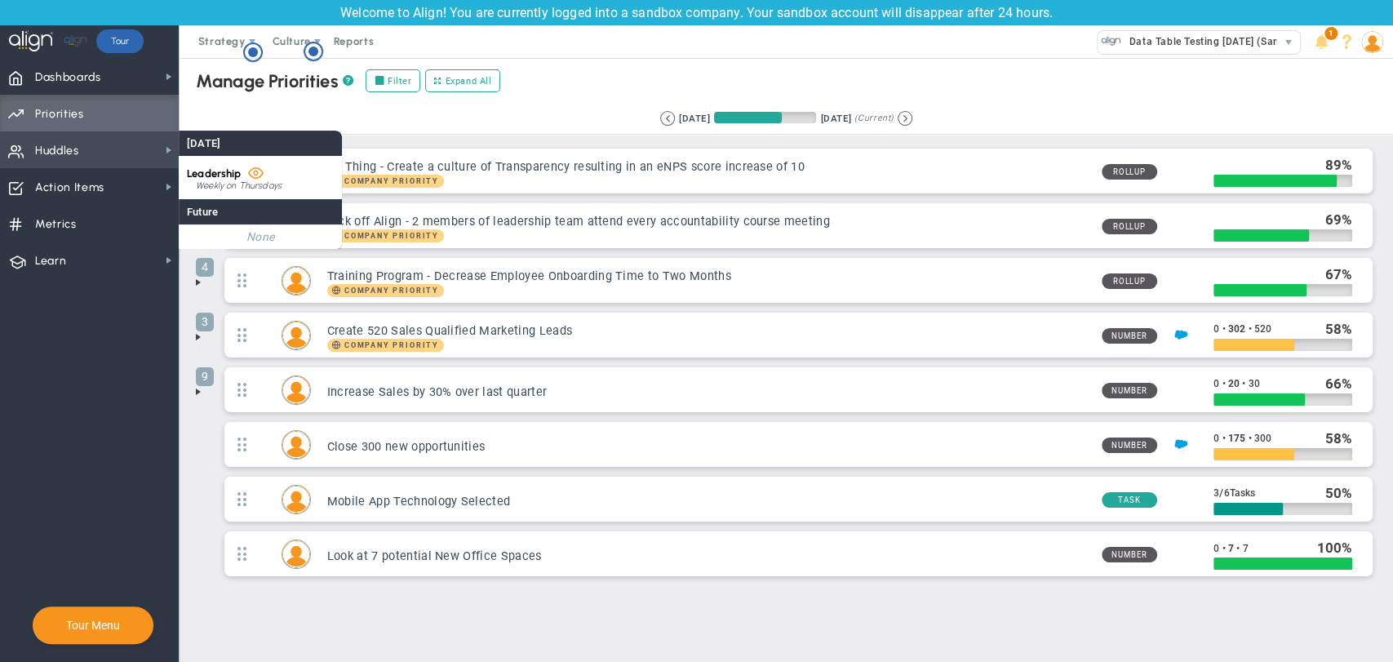
click at [149, 158] on span "Huddles Huddles" at bounding box center [89, 149] width 179 height 37
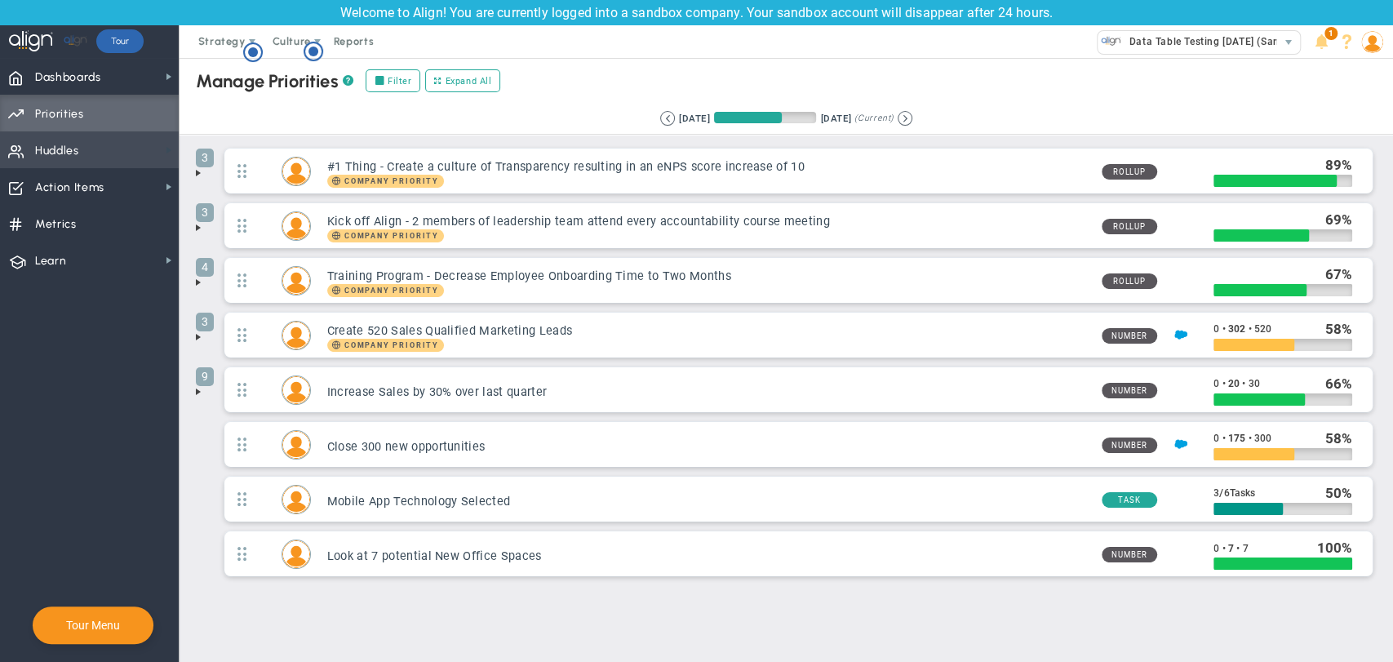
click at [174, 148] on span at bounding box center [168, 150] width 13 height 13
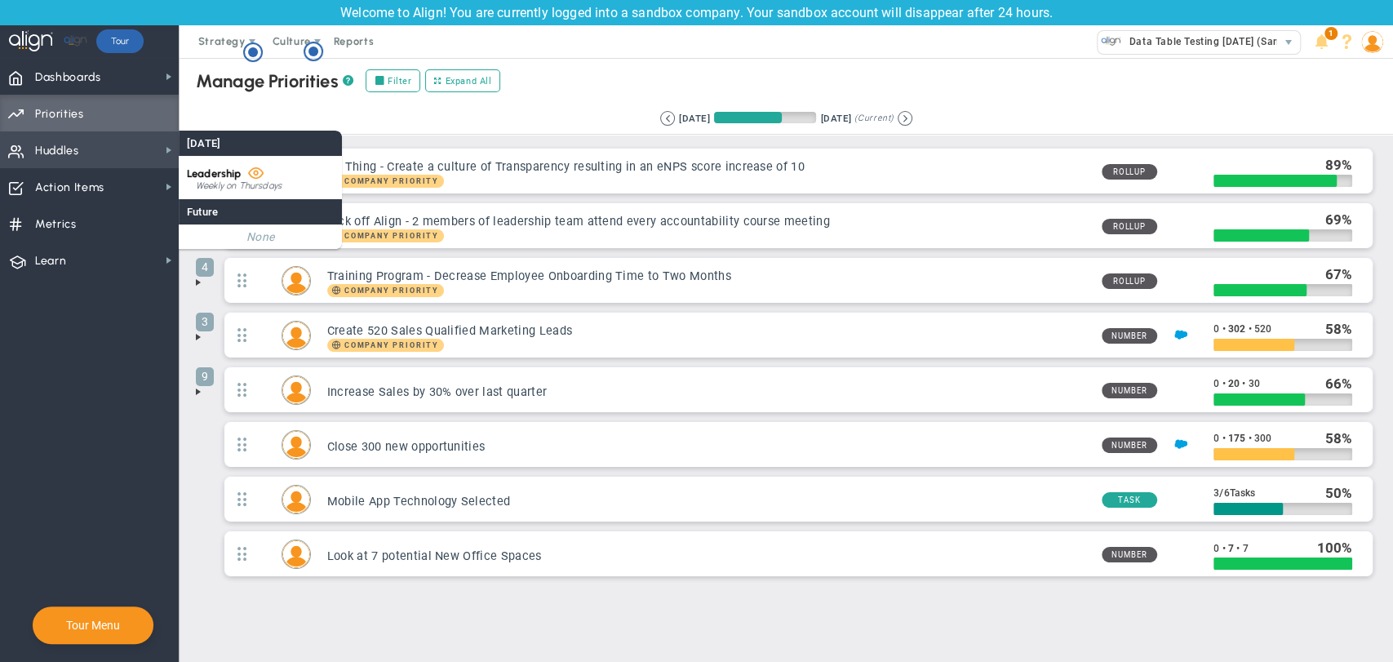
click at [231, 168] on span "Leadership" at bounding box center [214, 173] width 55 height 12
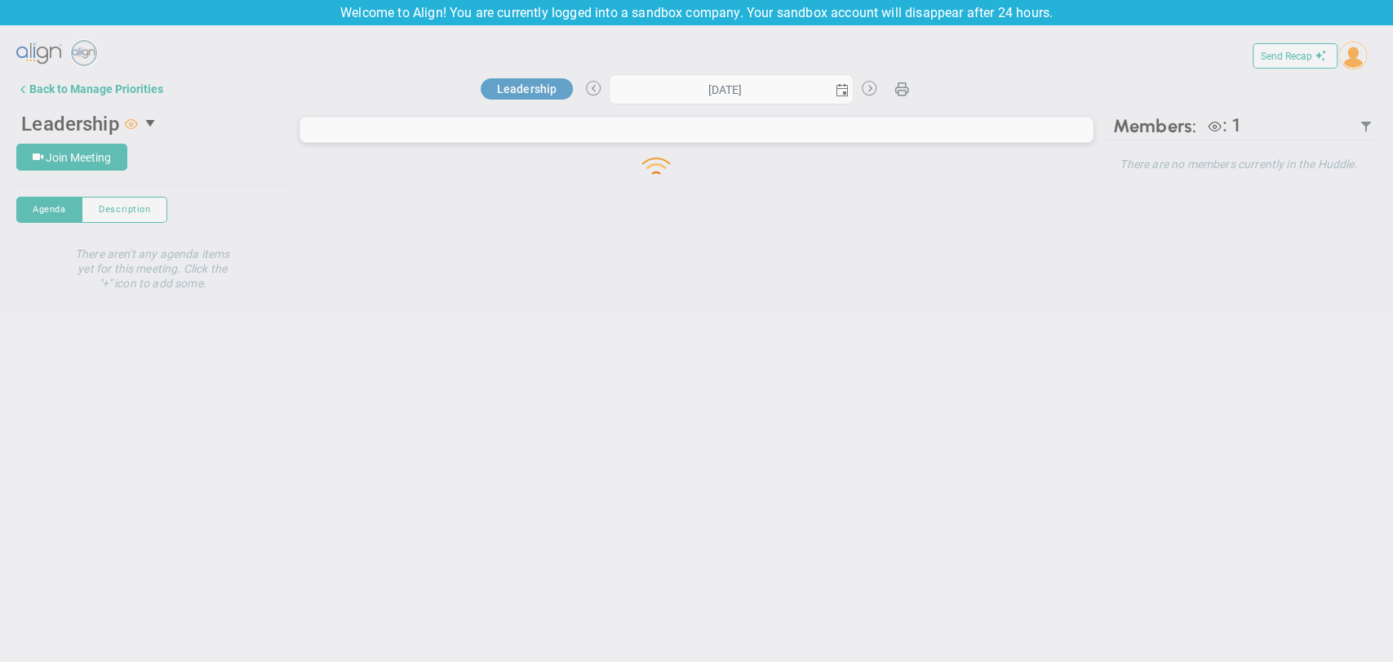
type input "Thursday, September 18, 2025"
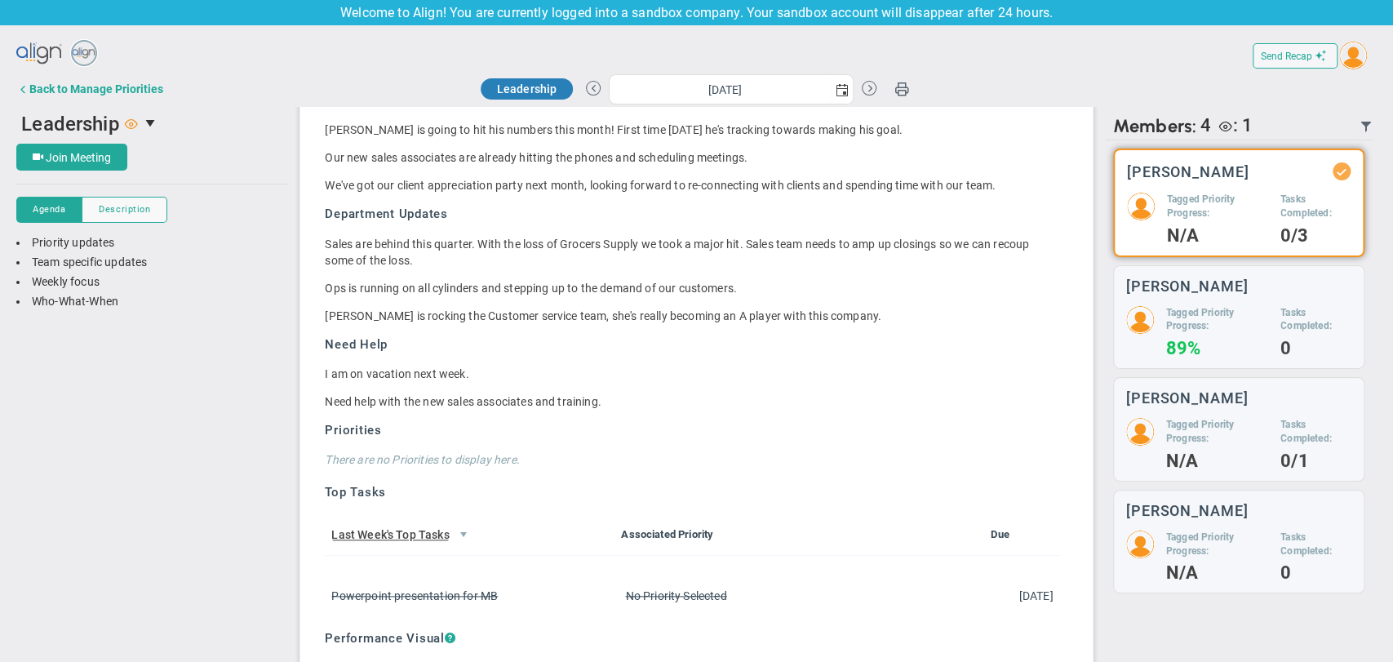
scroll to position [1063, 0]
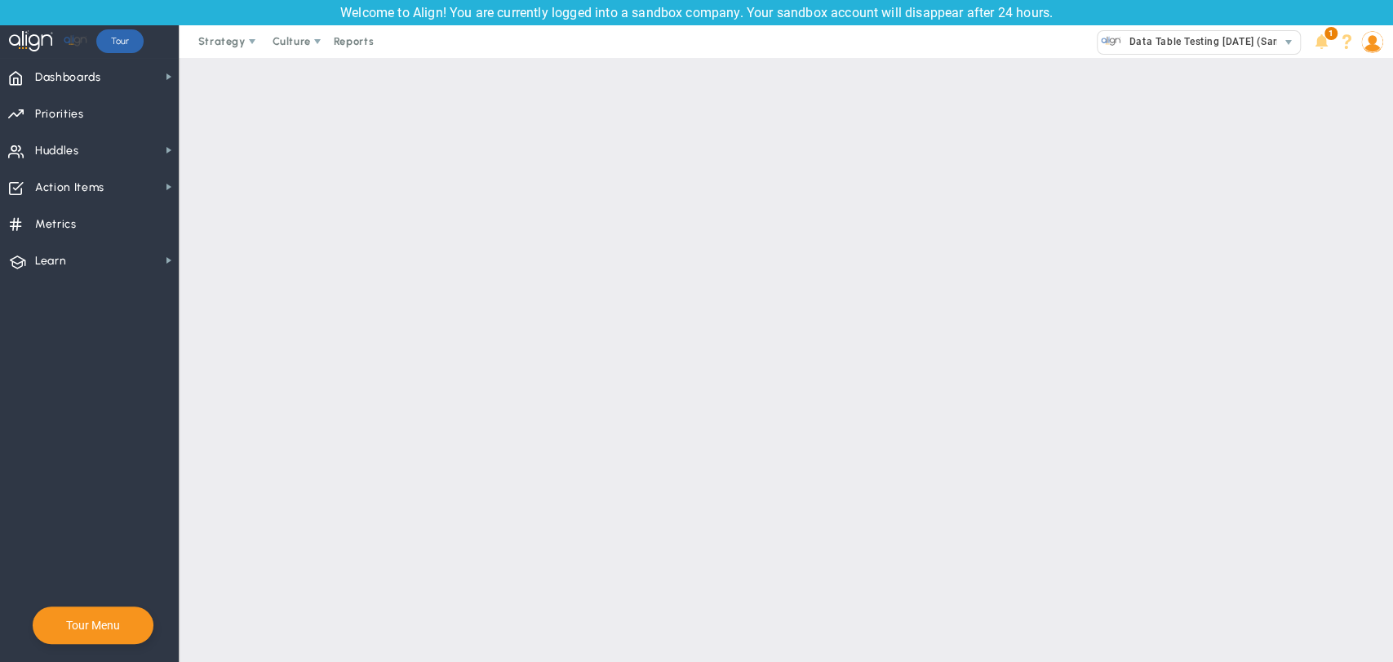
checkbox input "false"
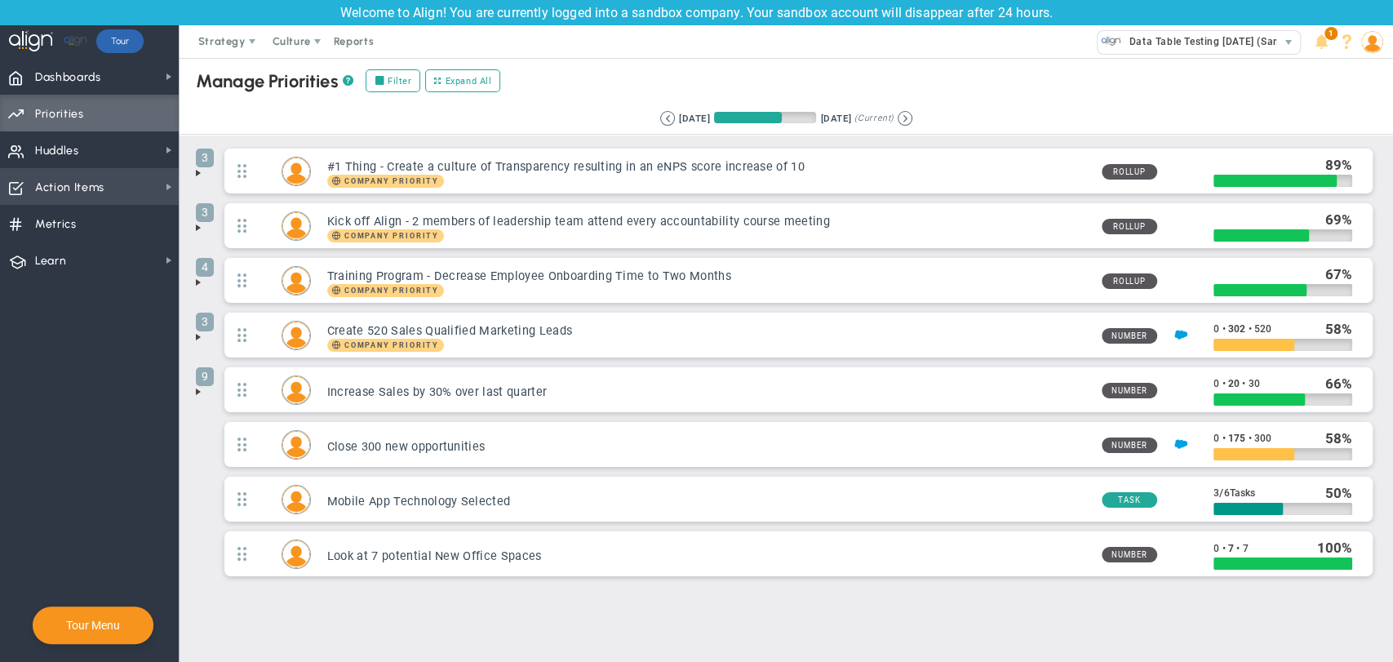
click at [78, 181] on span "Action Items" at bounding box center [69, 188] width 69 height 34
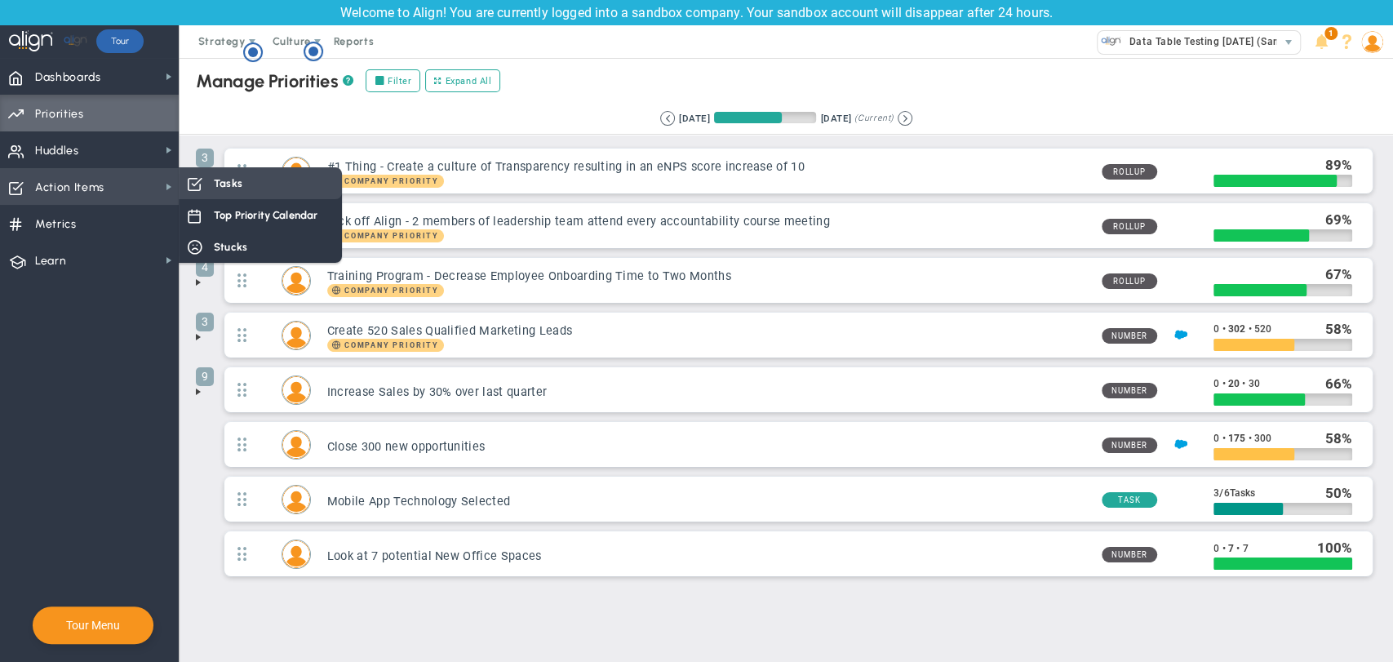
click at [199, 192] on div "Tasks" at bounding box center [260, 183] width 163 height 32
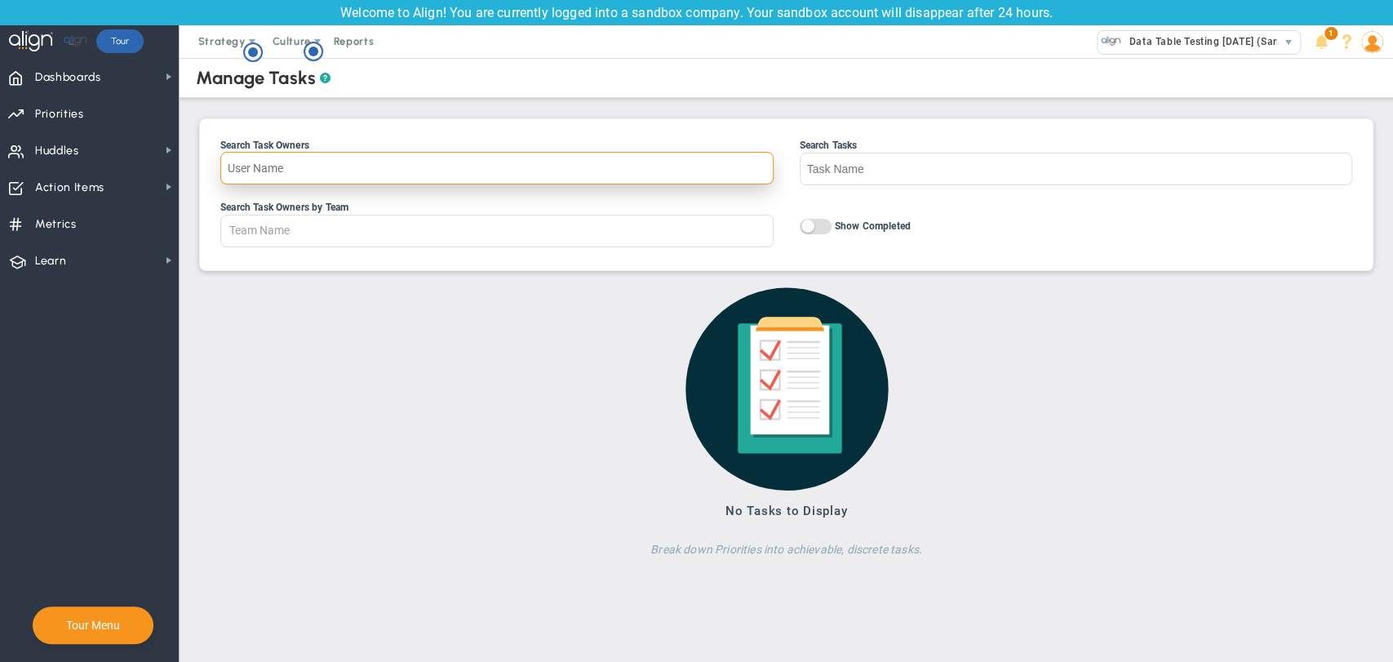
click at [584, 162] on input "Search Task Owners" at bounding box center [496, 168] width 553 height 33
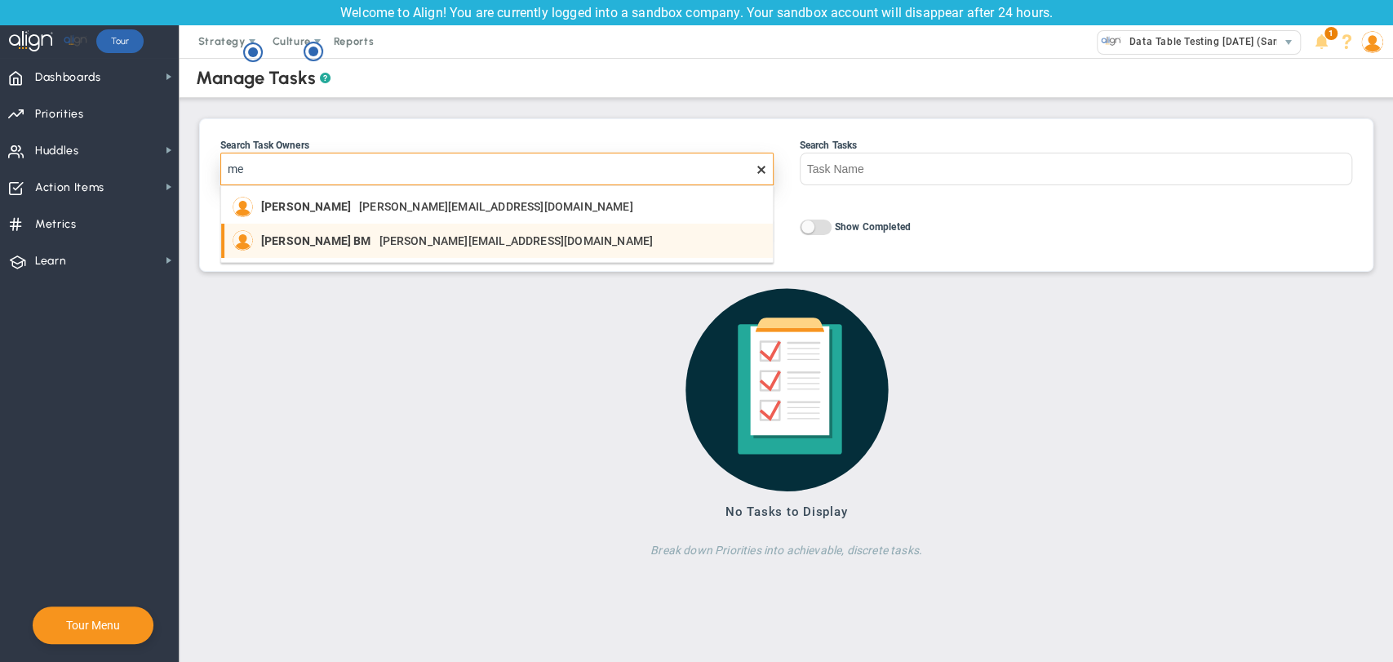
click at [484, 234] on section "Megha BM megha@mindlinksinc.com" at bounding box center [499, 240] width 532 height 20
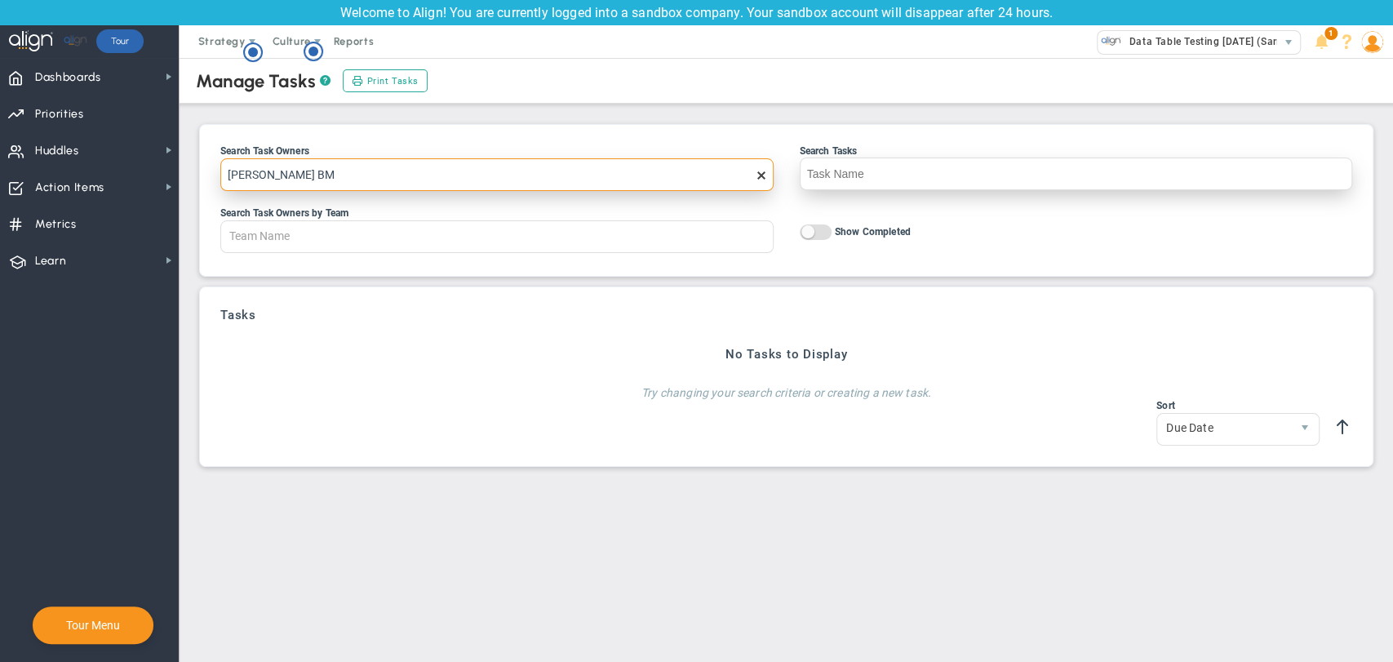
type input "Megha BM"
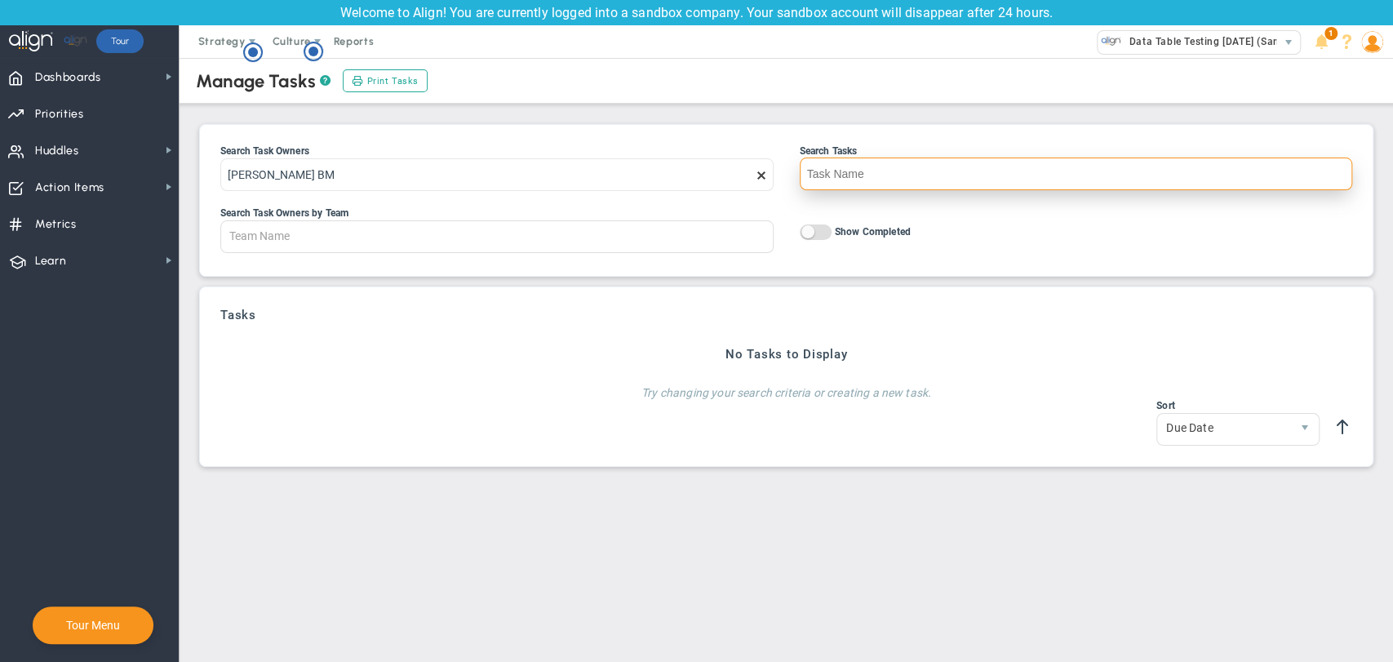
click at [1007, 182] on input "Search Tasks" at bounding box center [1076, 174] width 553 height 33
type input "v"
type input "metr"
click at [819, 239] on span "On Off" at bounding box center [816, 232] width 32 height 16
click at [0, 0] on input "On Off Show Completed" at bounding box center [0, 0] width 0 height 0
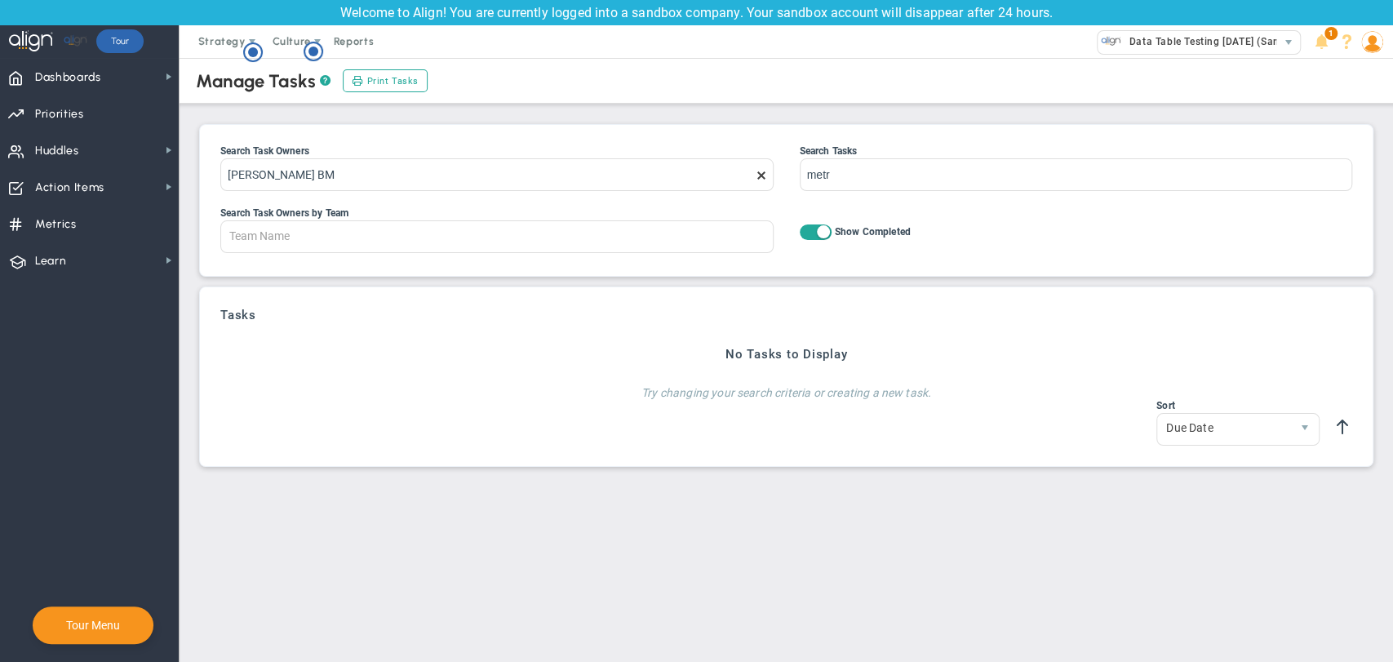
click at [819, 239] on span "On Off" at bounding box center [816, 232] width 32 height 16
click at [0, 0] on input "On Off Show Completed" at bounding box center [0, 0] width 0 height 0
click at [126, 192] on span "Action Items Action Items" at bounding box center [89, 186] width 179 height 37
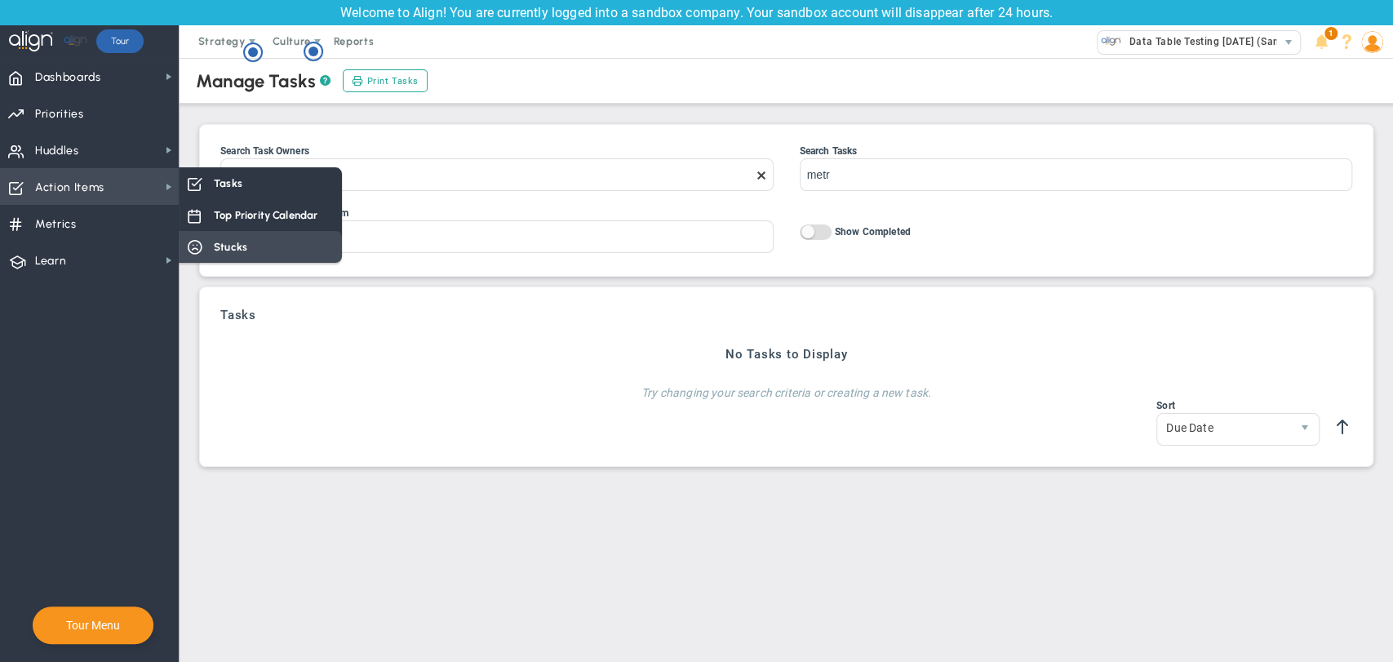
click at [242, 243] on span "Stucks" at bounding box center [230, 247] width 33 height 16
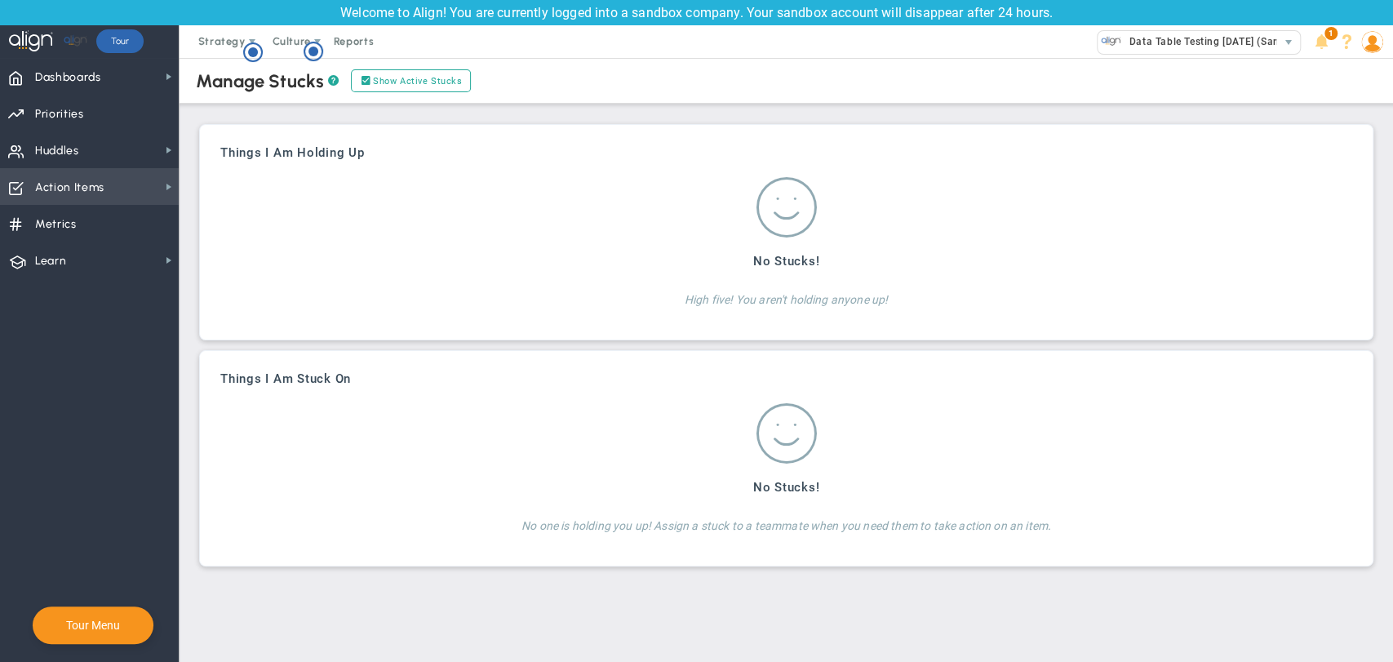
click at [143, 191] on span "Action Items Action Items" at bounding box center [89, 186] width 179 height 37
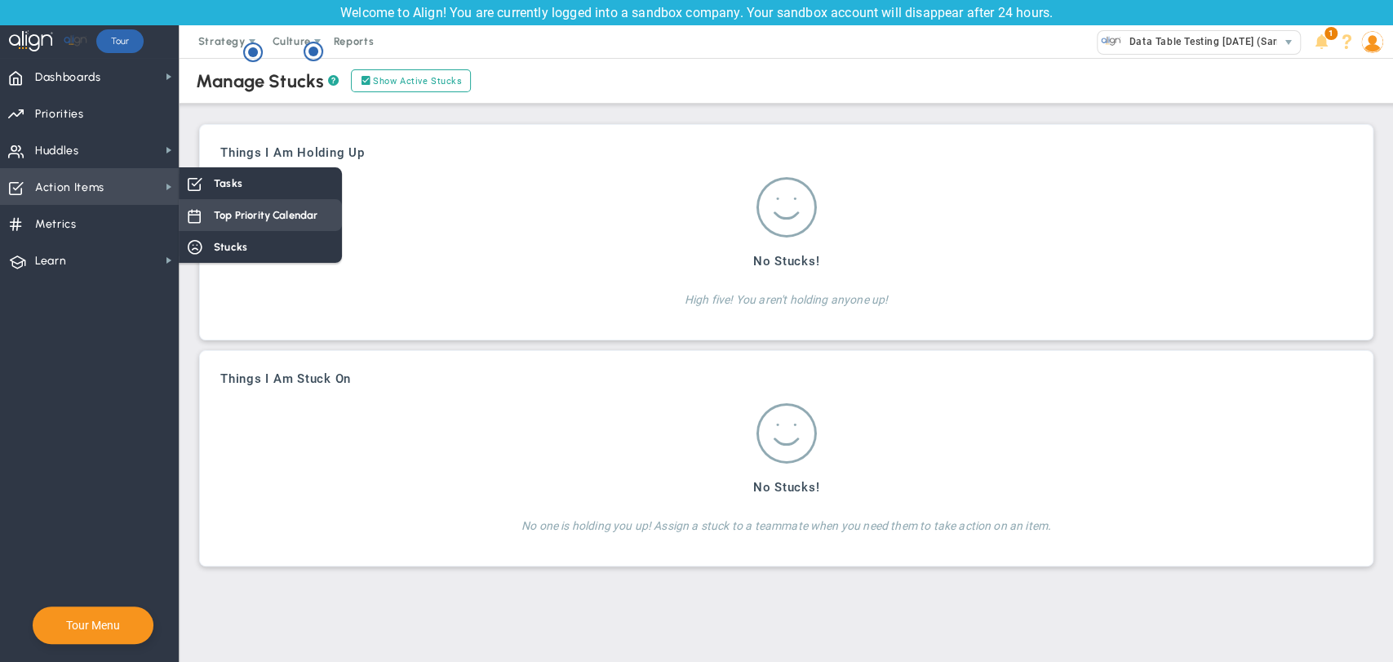
click at [228, 217] on span "Top Priority Calendar" at bounding box center [266, 215] width 104 height 16
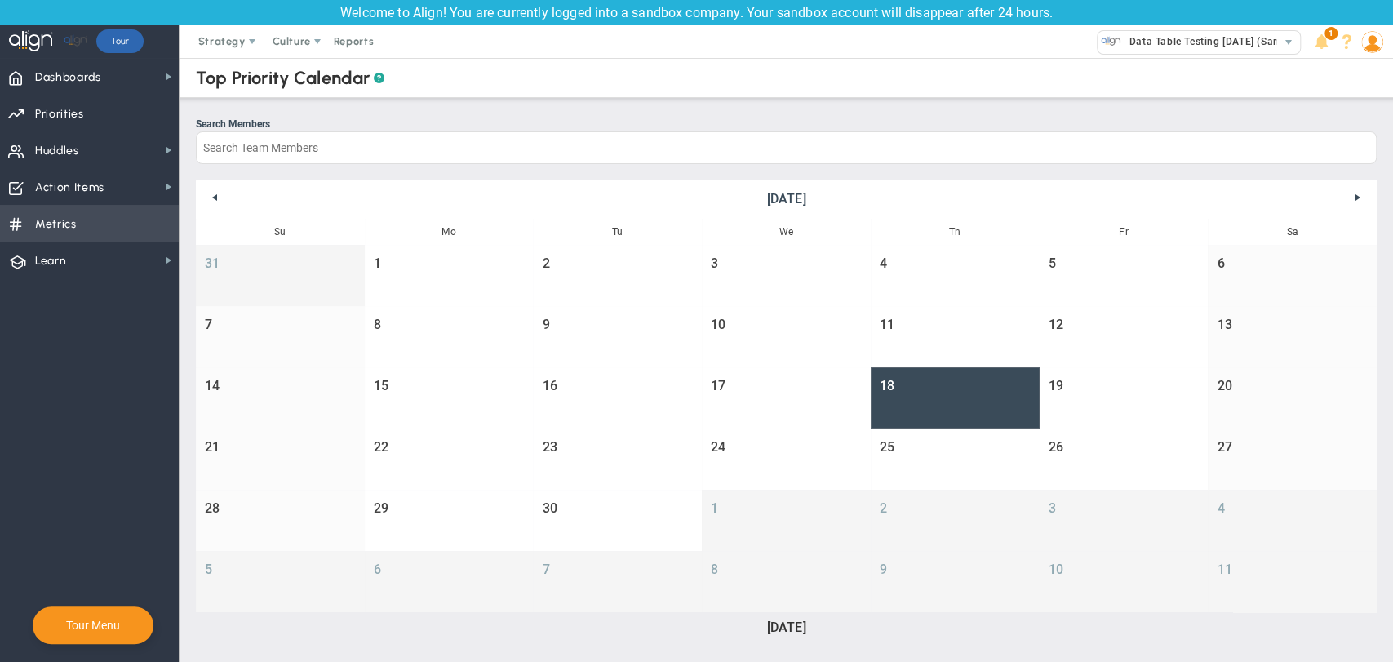
click at [101, 235] on span "Metrics Metrics" at bounding box center [89, 223] width 179 height 37
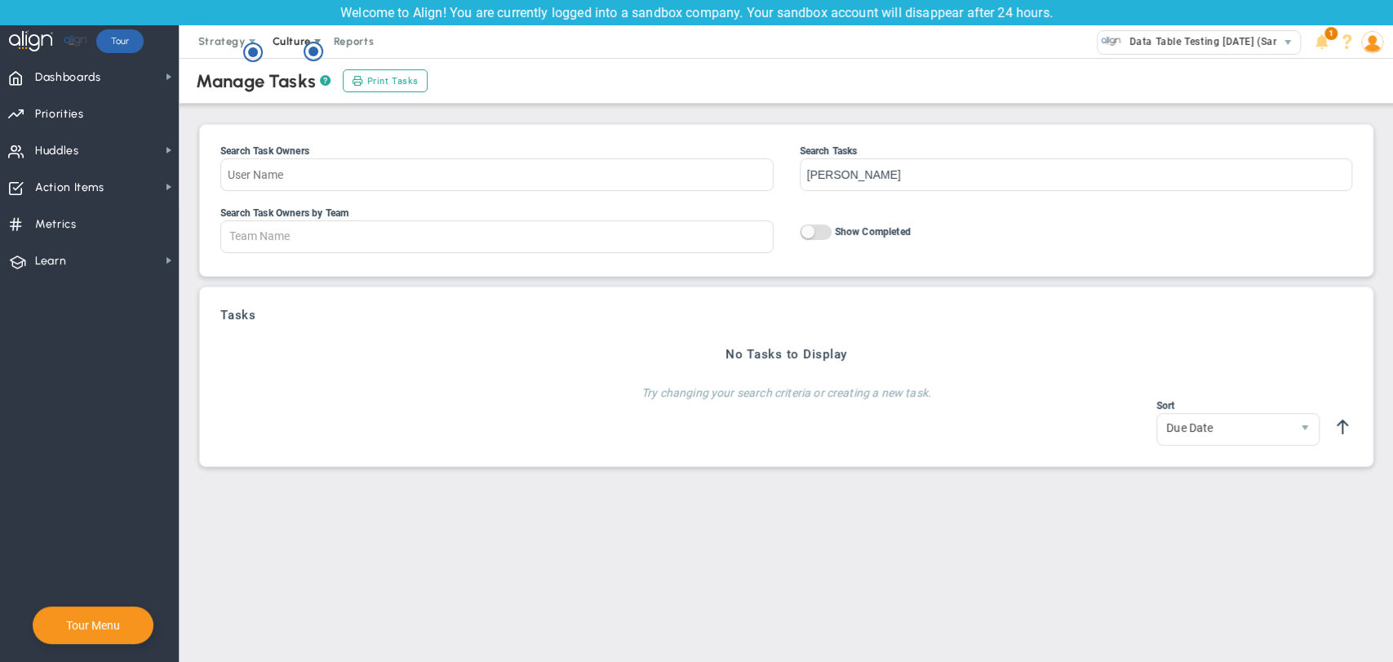
type input "ann"
click at [302, 40] on span "Culture" at bounding box center [292, 41] width 38 height 12
click at [357, 46] on span "Reports" at bounding box center [354, 41] width 57 height 33
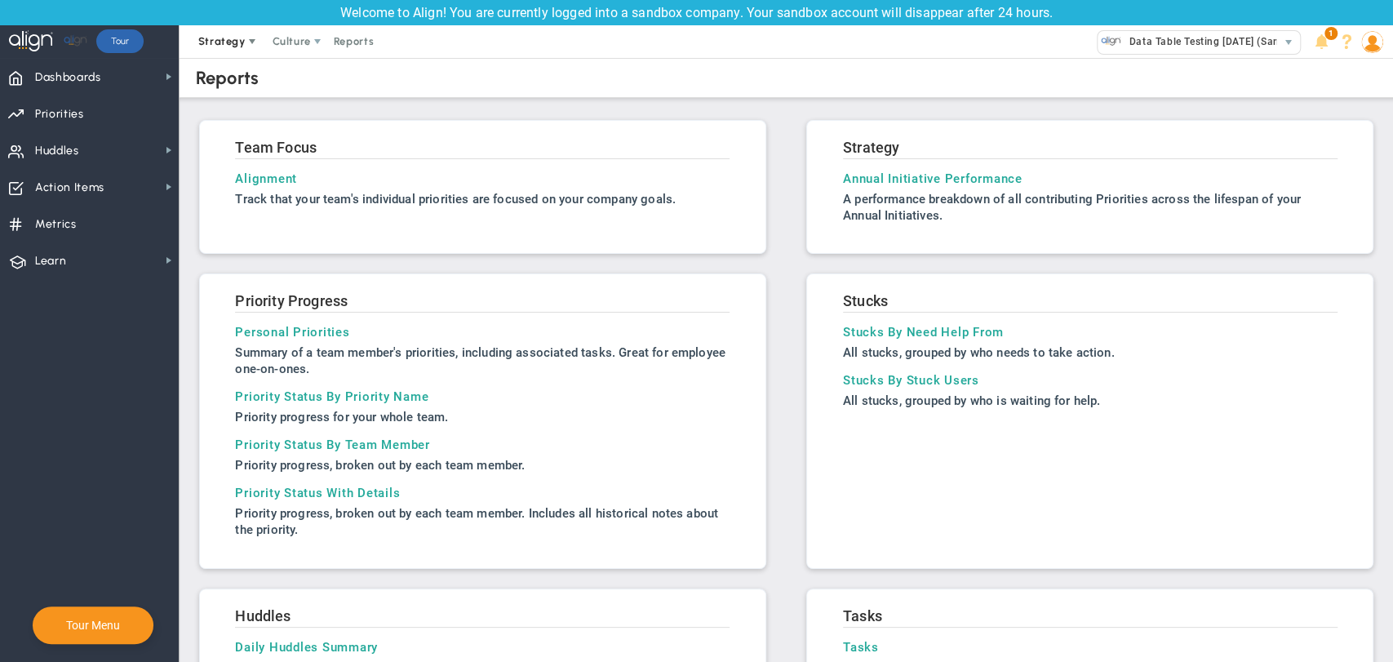
click at [237, 47] on span "Strategy" at bounding box center [221, 41] width 47 height 12
click at [248, 135] on span "4D Vision Summary" at bounding box center [262, 139] width 150 height 33
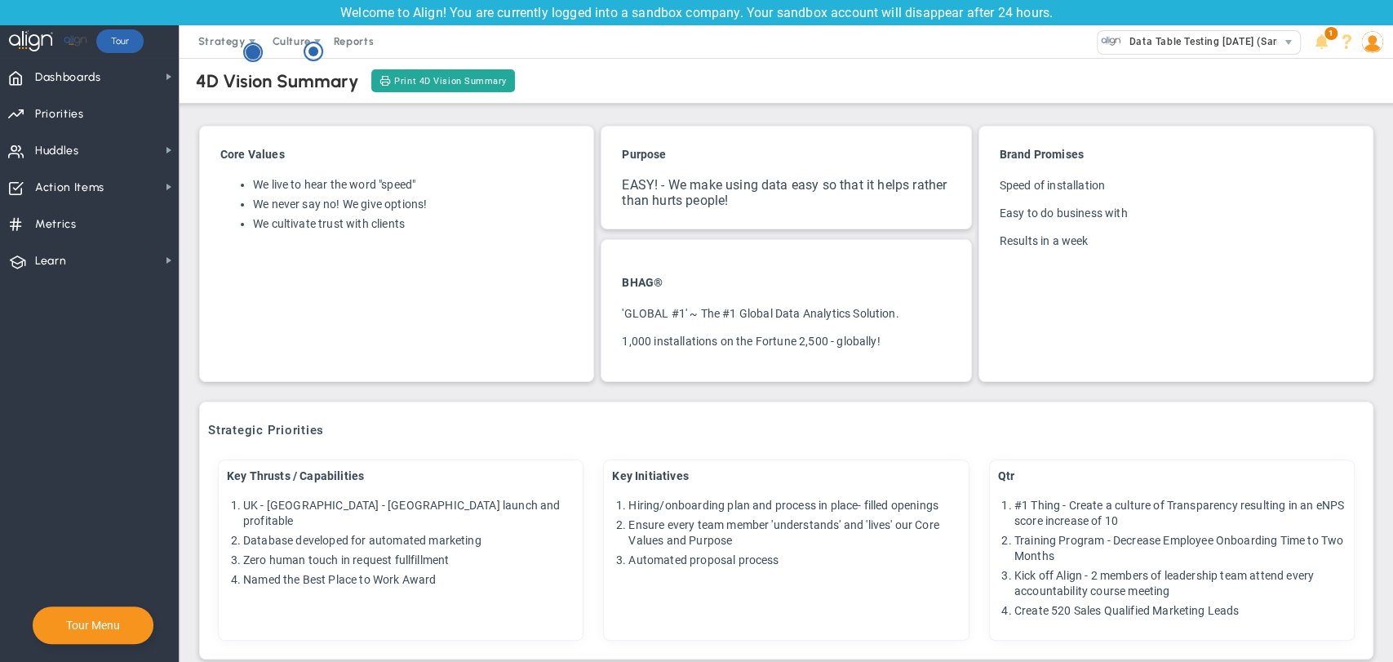
click at [243, 42] on icon "Hotspot (open by clicking or pressing space/enter)" at bounding box center [253, 52] width 20 height 20
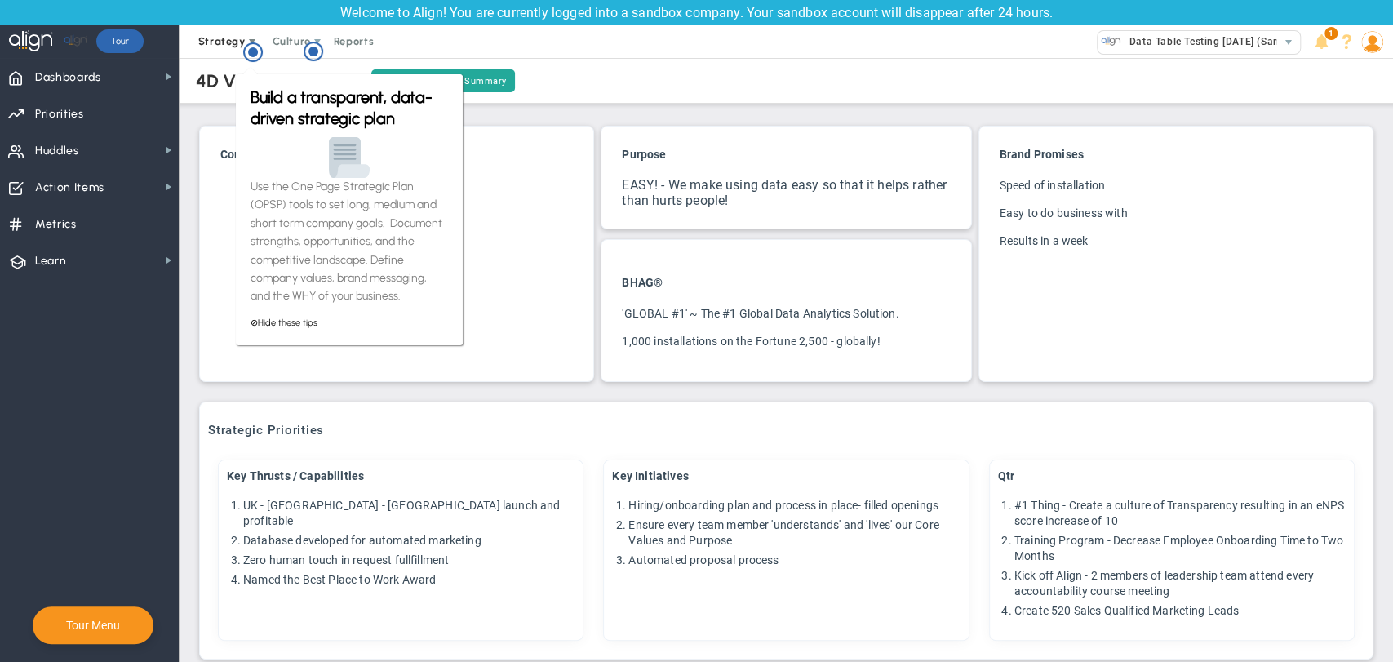
click at [215, 40] on span "Strategy" at bounding box center [221, 41] width 47 height 12
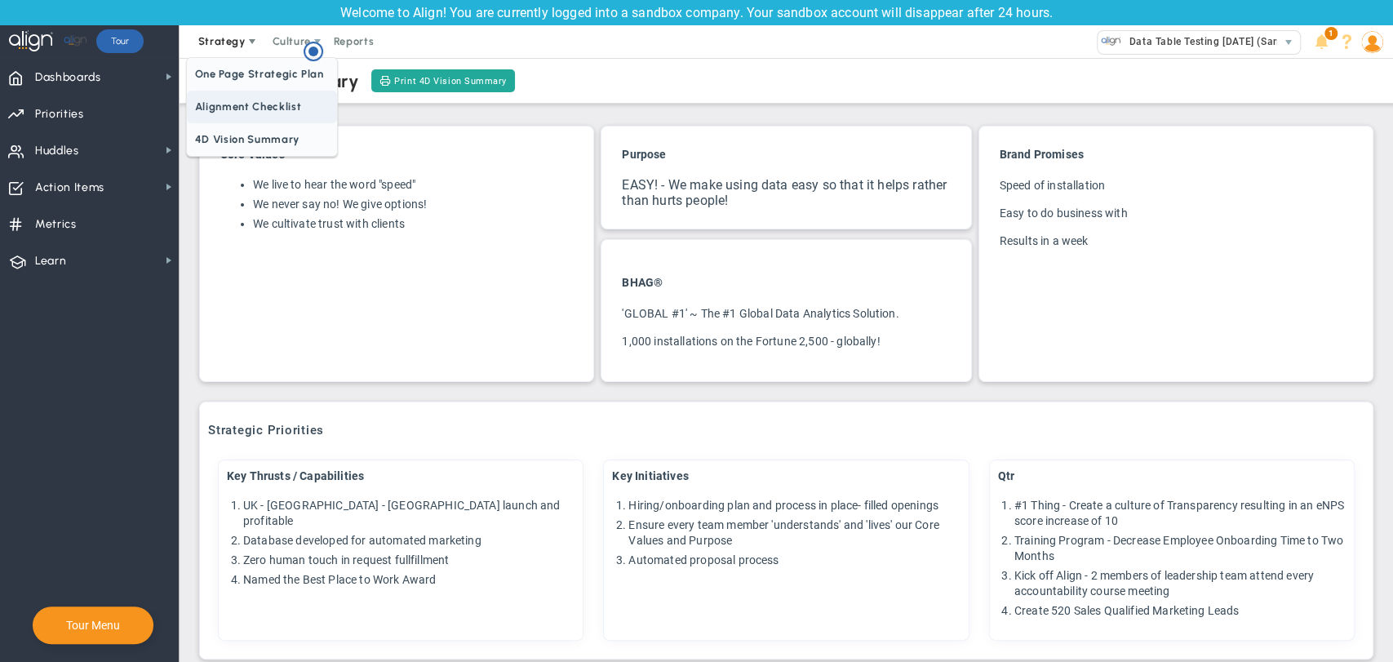
click at [238, 104] on span "Alignment Checklist" at bounding box center [262, 107] width 150 height 33
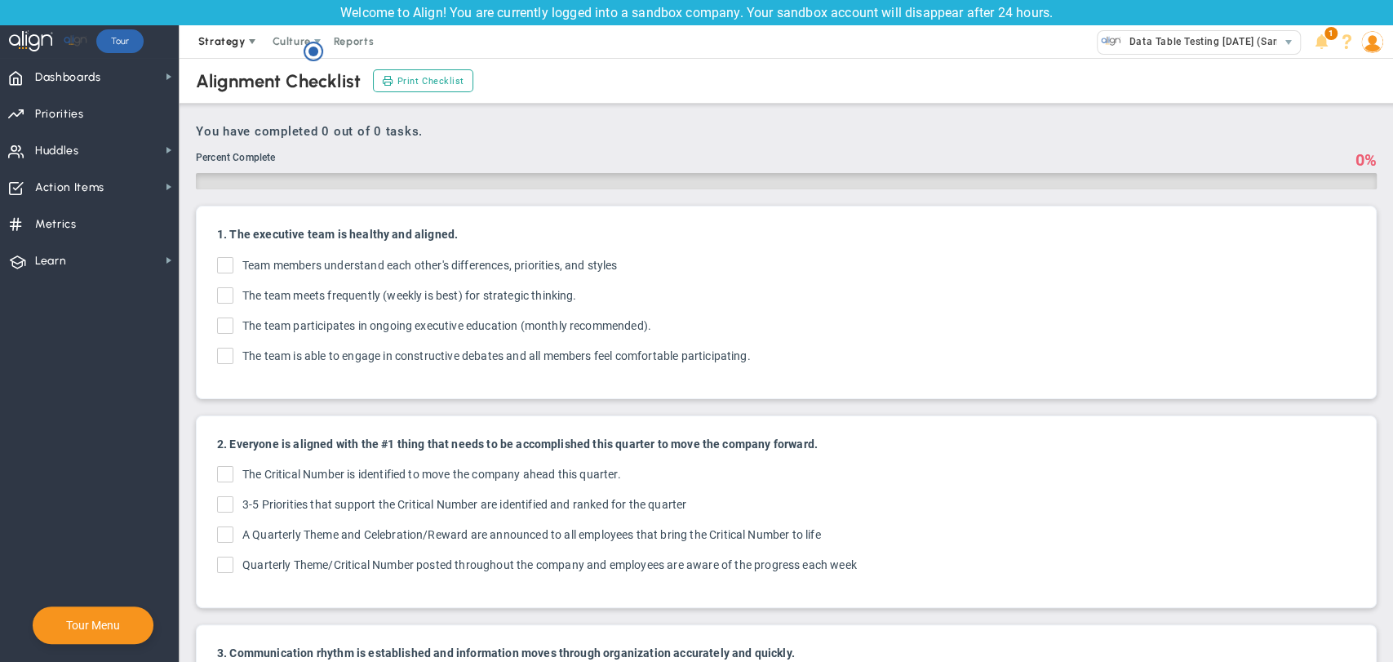
checkbox input "true"
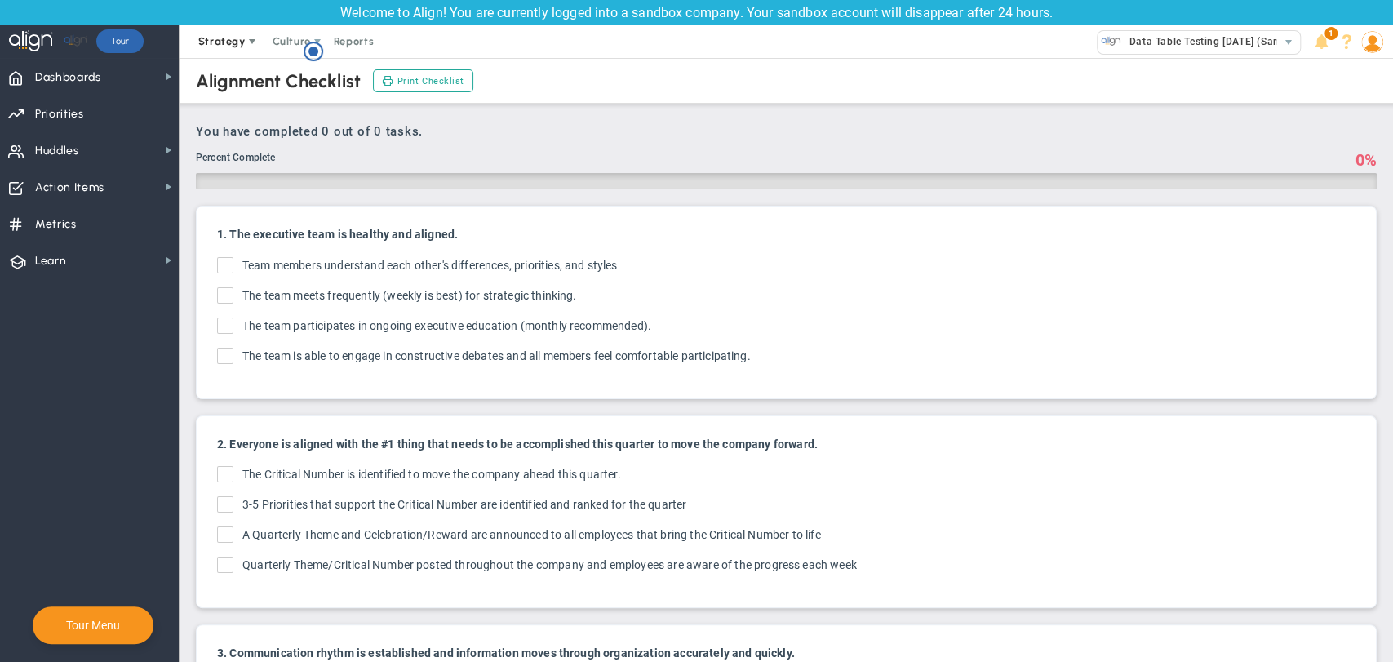
checkbox input "true"
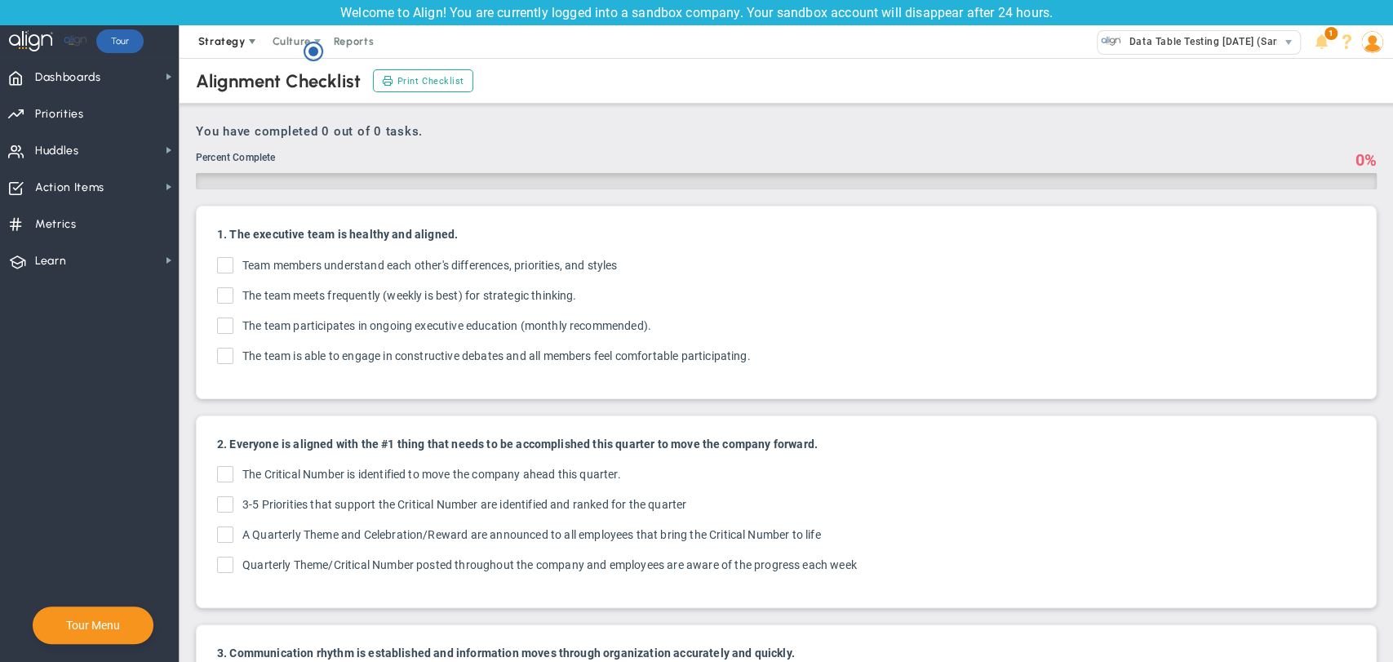
checkbox input "true"
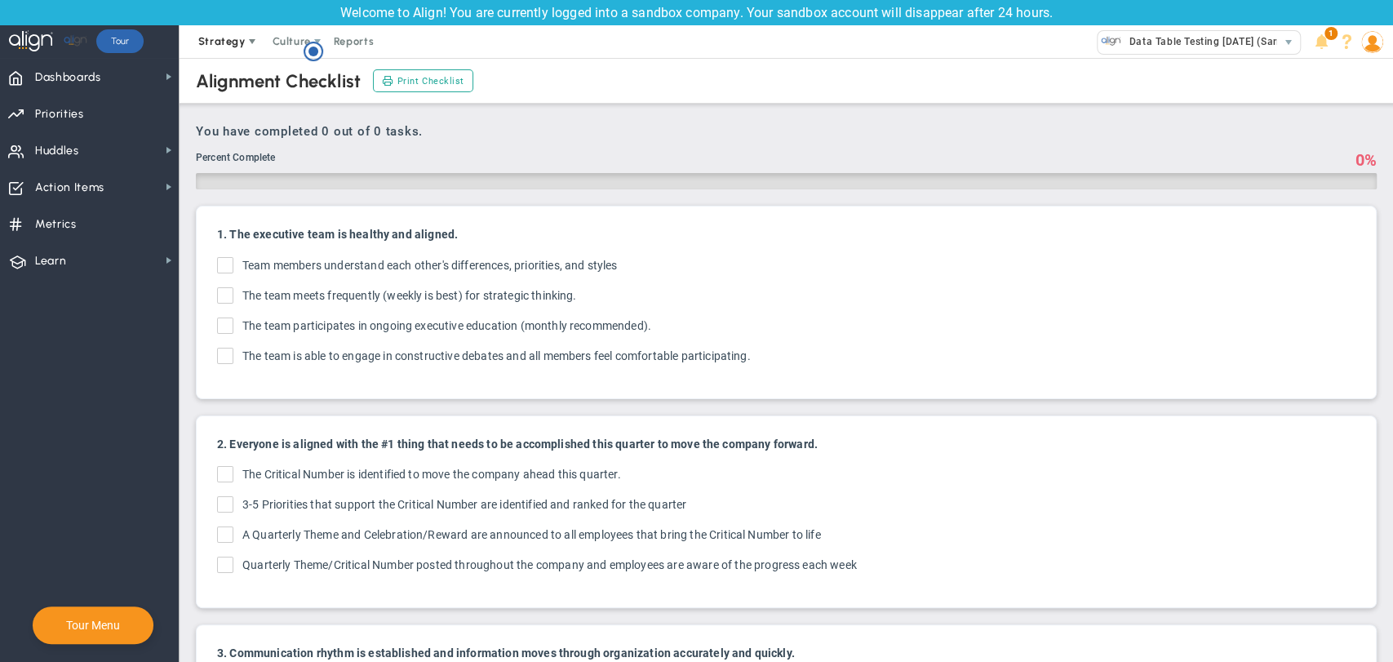
checkbox input "true"
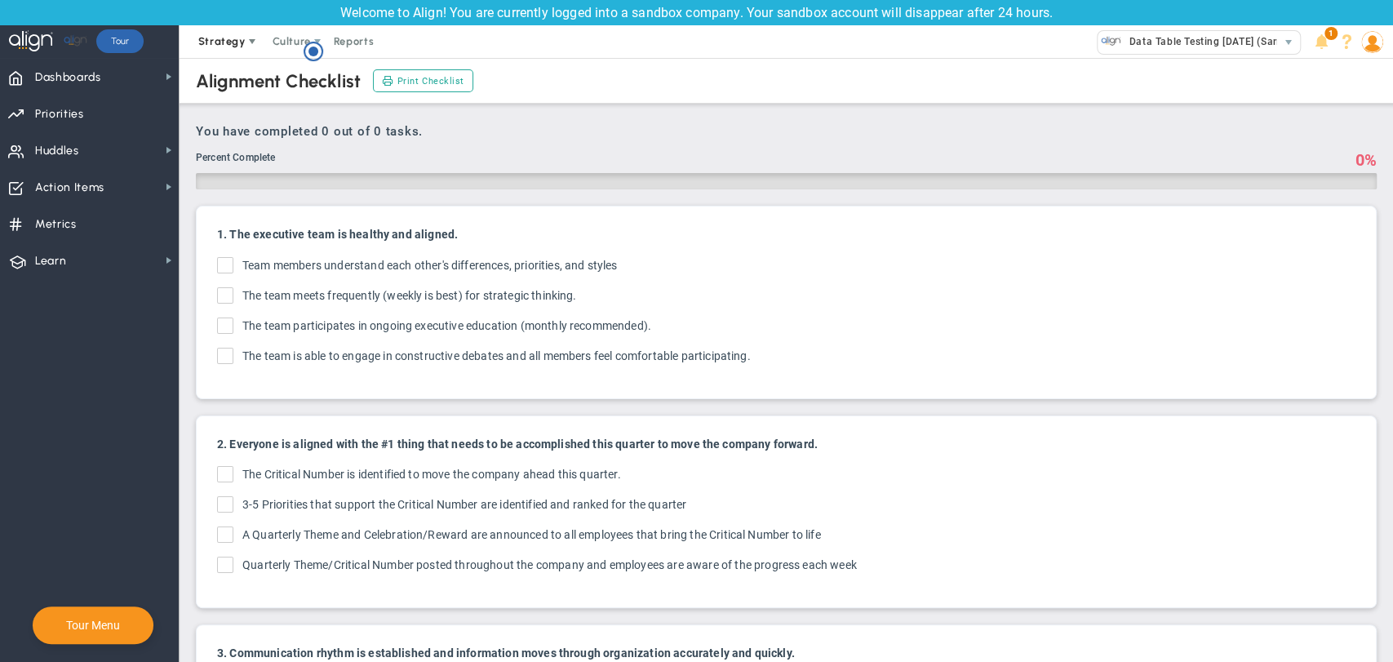
checkbox input "true"
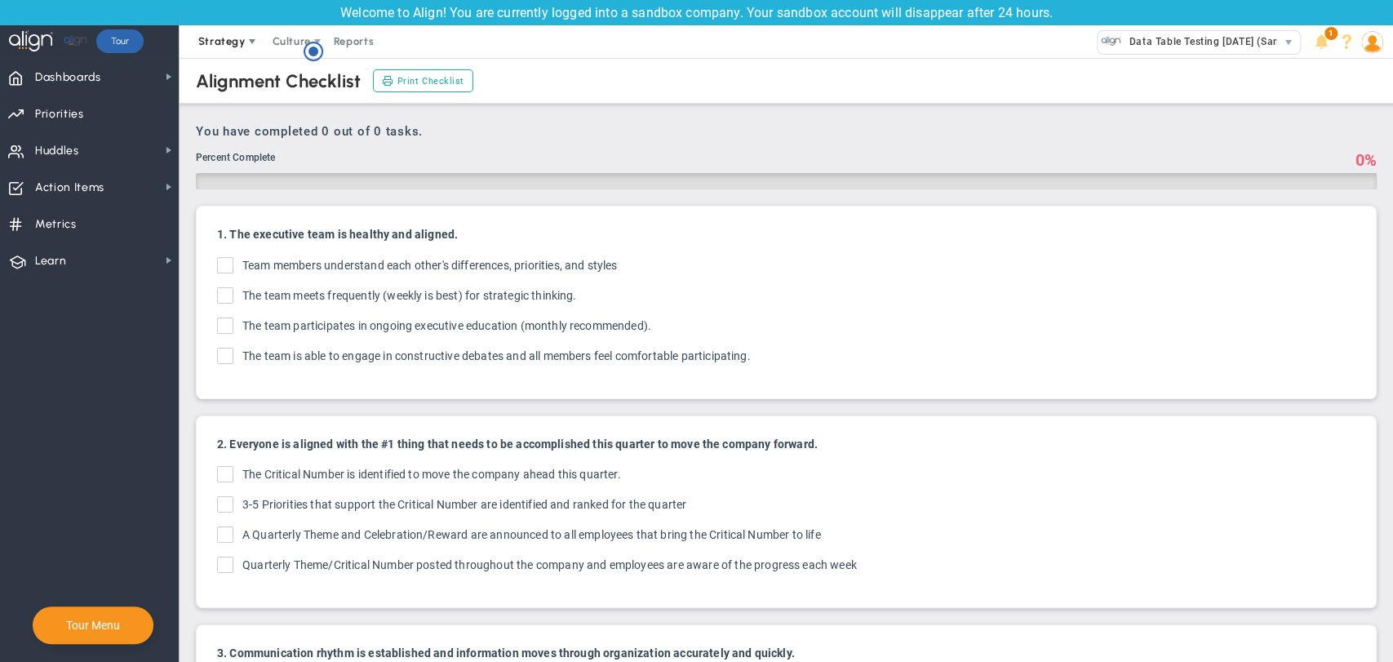
checkbox input "true"
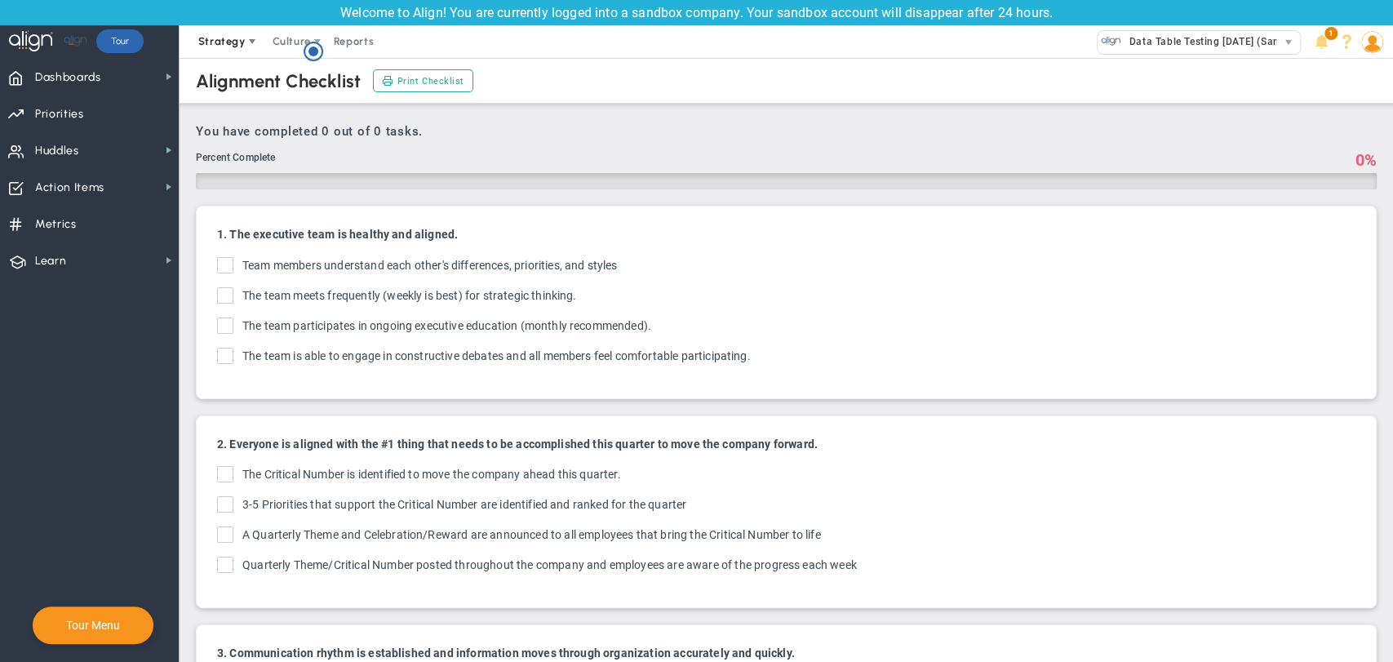
checkbox input "true"
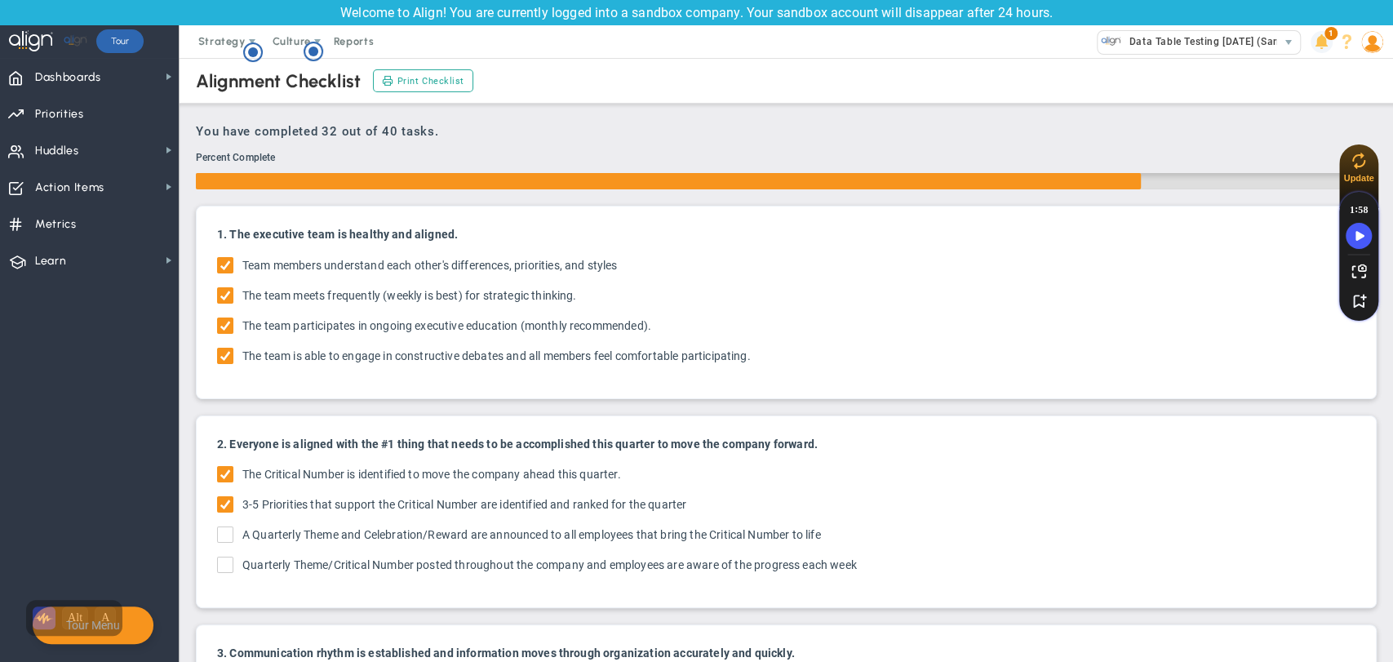
click at [1325, 41] on span at bounding box center [1322, 42] width 22 height 22
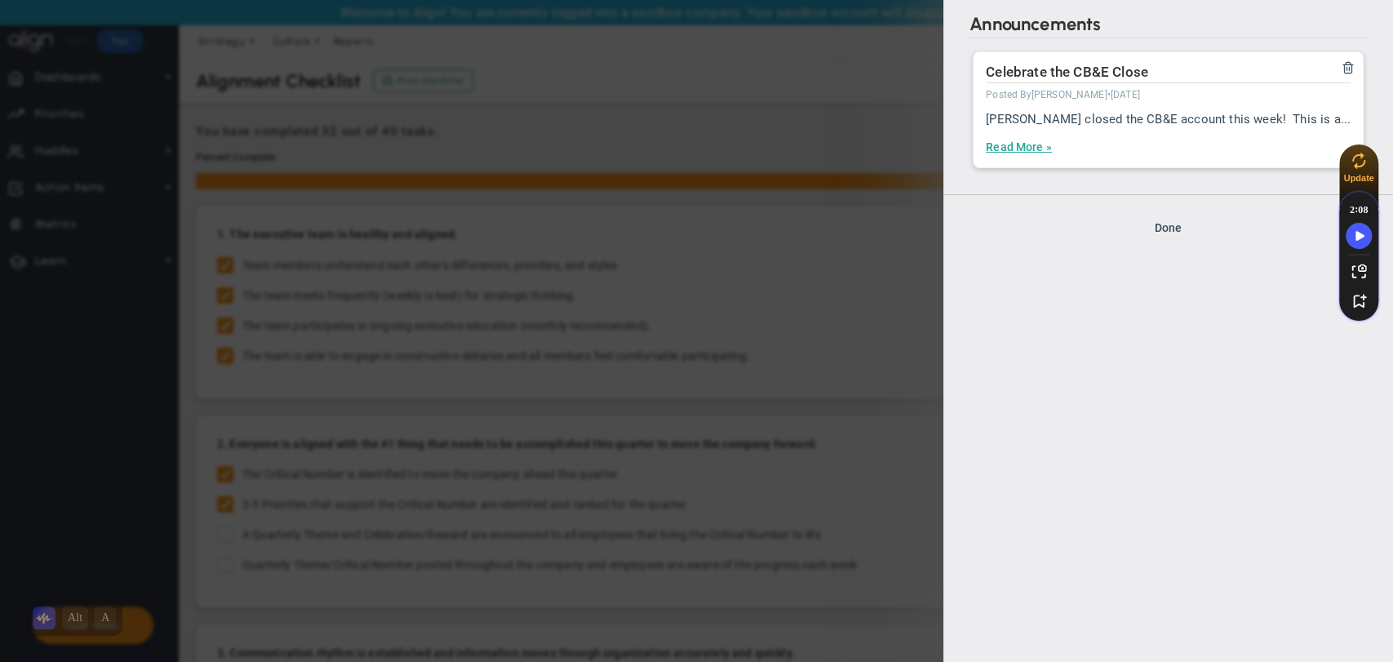
click at [1160, 217] on div "Create Announcement Done" at bounding box center [1168, 222] width 450 height 57
click at [1160, 225] on button "Done" at bounding box center [1168, 227] width 27 height 13
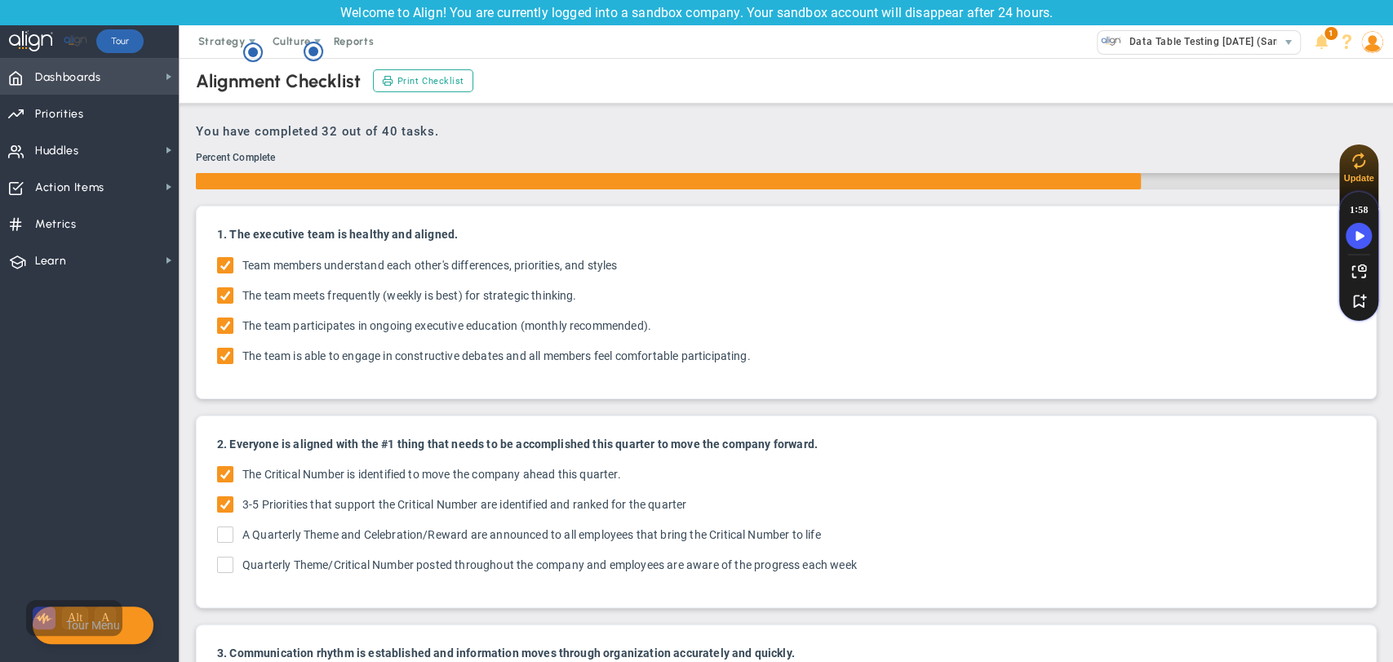
click at [143, 80] on span "Dashboards Dashboards" at bounding box center [89, 76] width 179 height 37
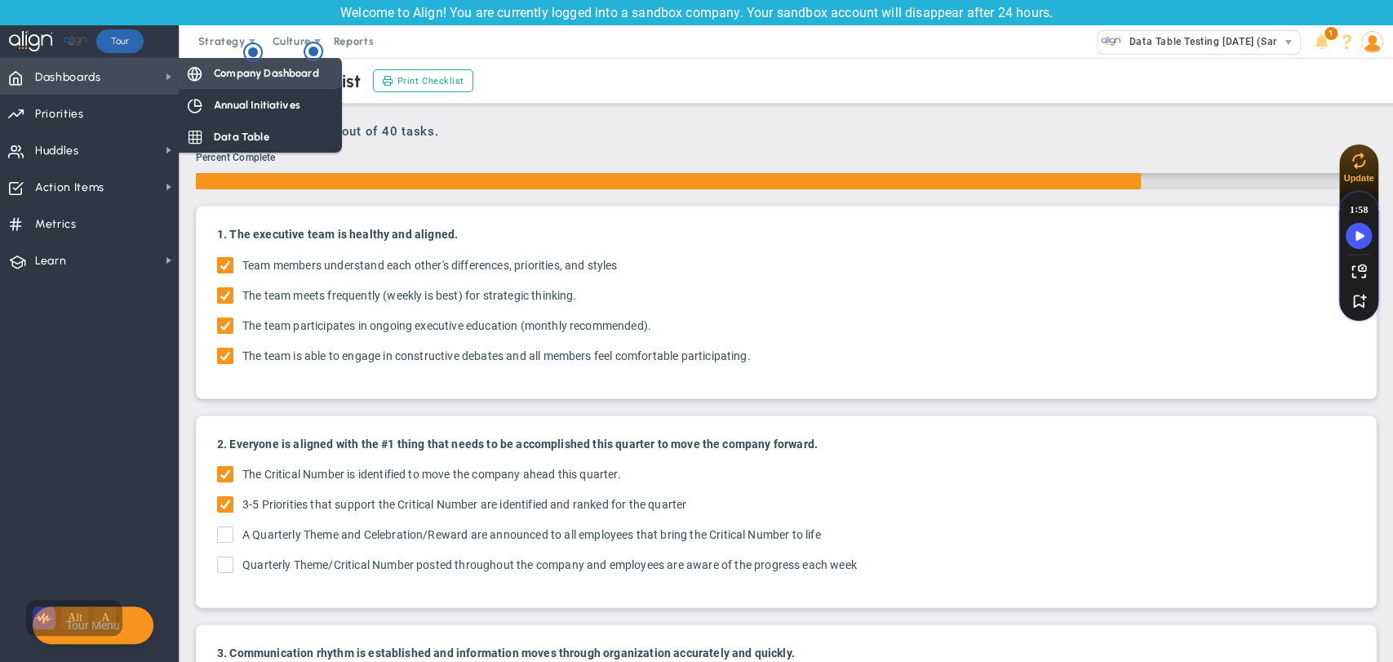
click at [240, 77] on span "Company Dashboard" at bounding box center [266, 73] width 105 height 16
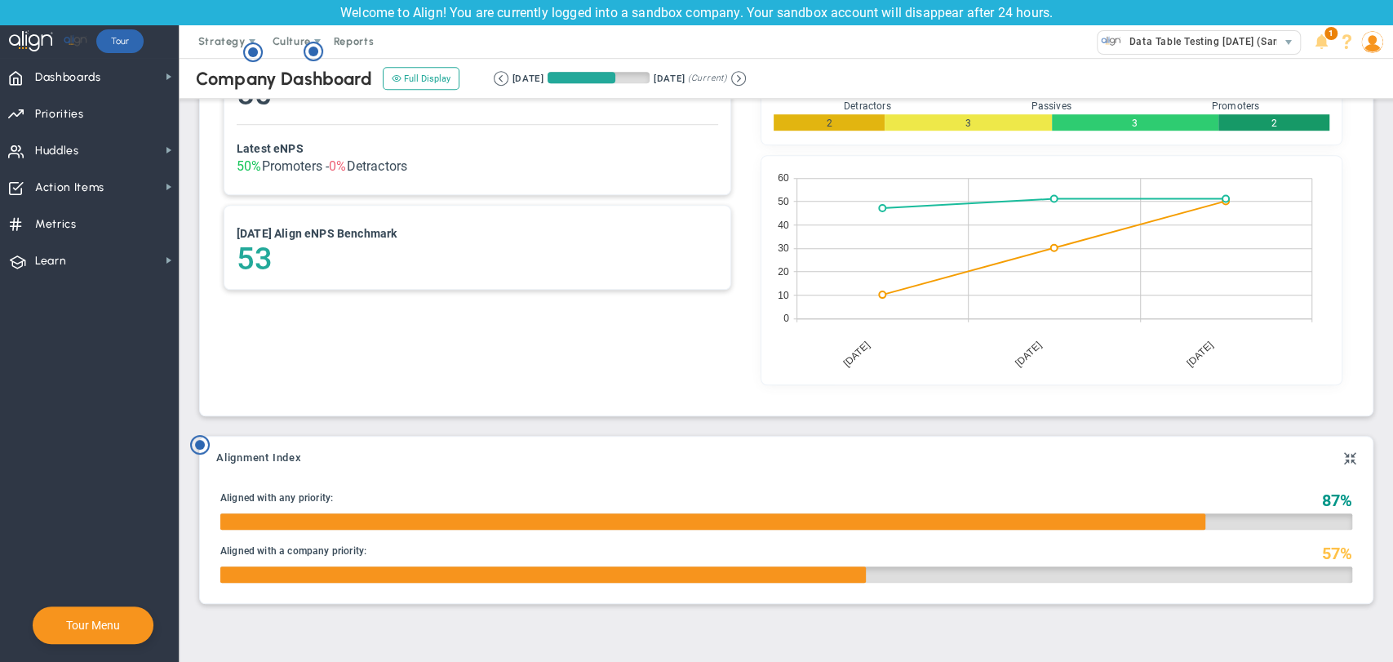
scroll to position [819, 0]
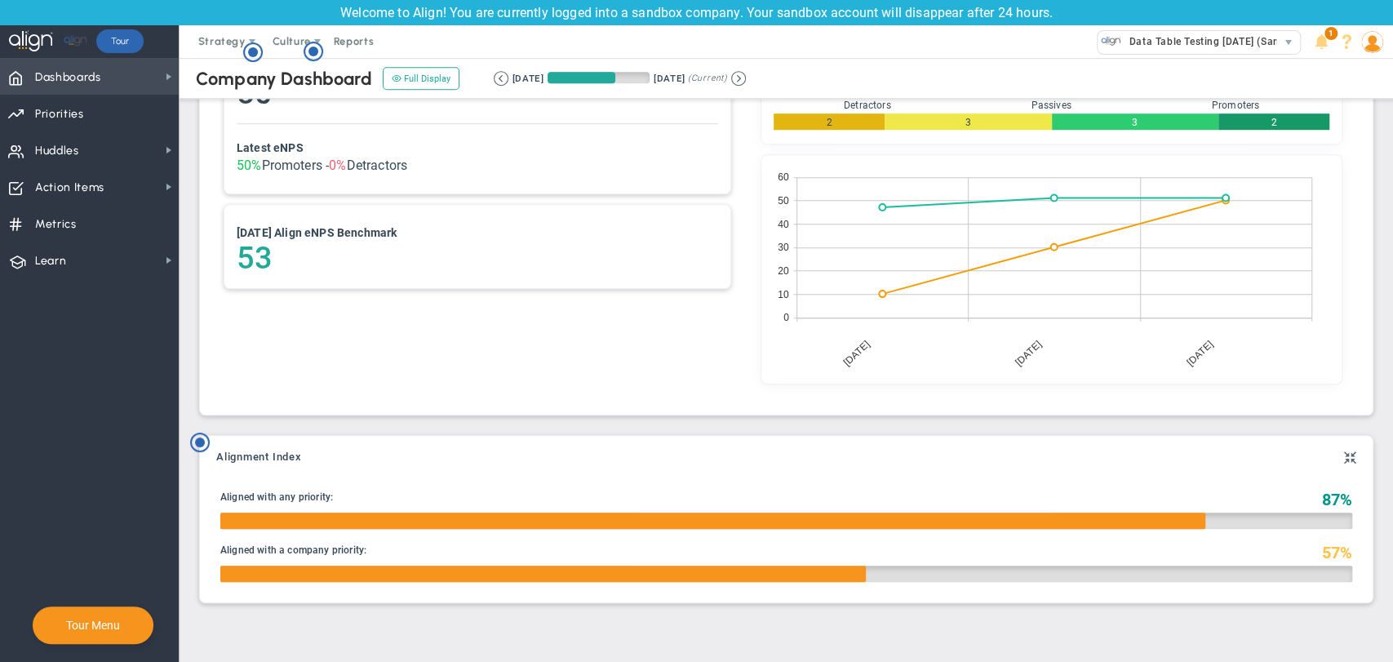
click at [153, 81] on span "Dashboards Dashboards" at bounding box center [89, 76] width 179 height 37
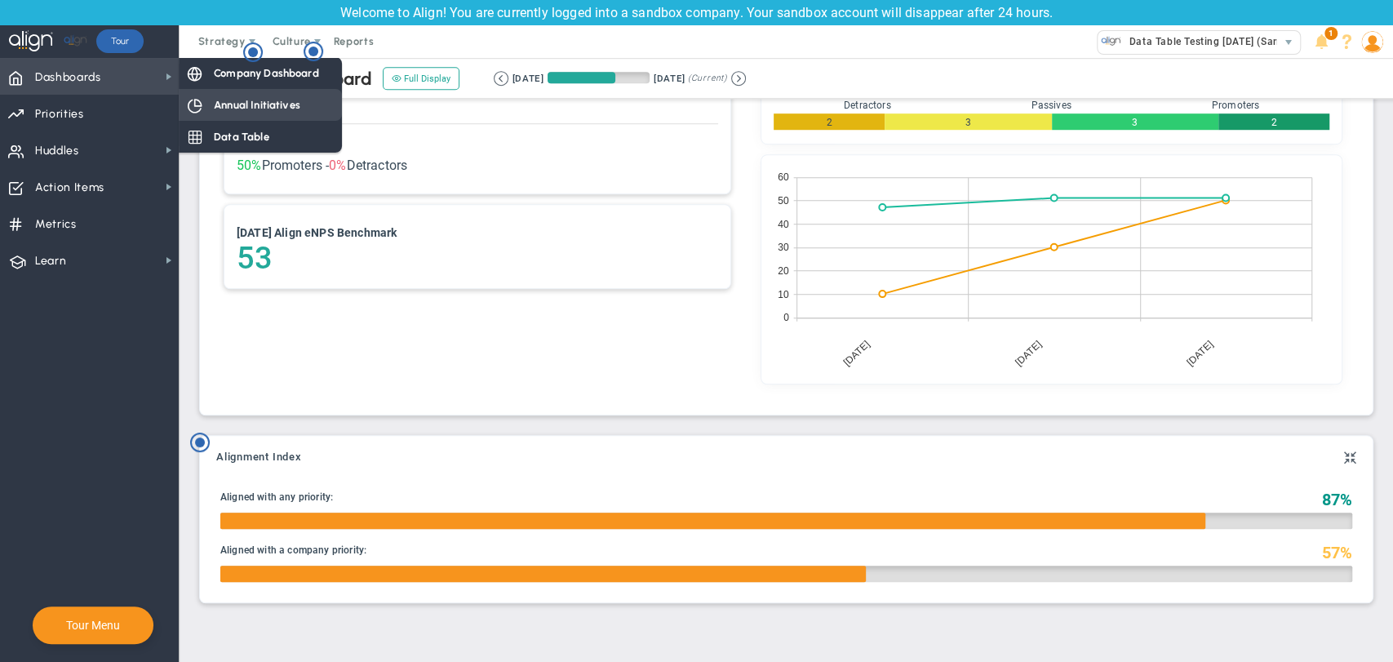
click at [224, 118] on div "Annual Initiatives" at bounding box center [260, 105] width 163 height 32
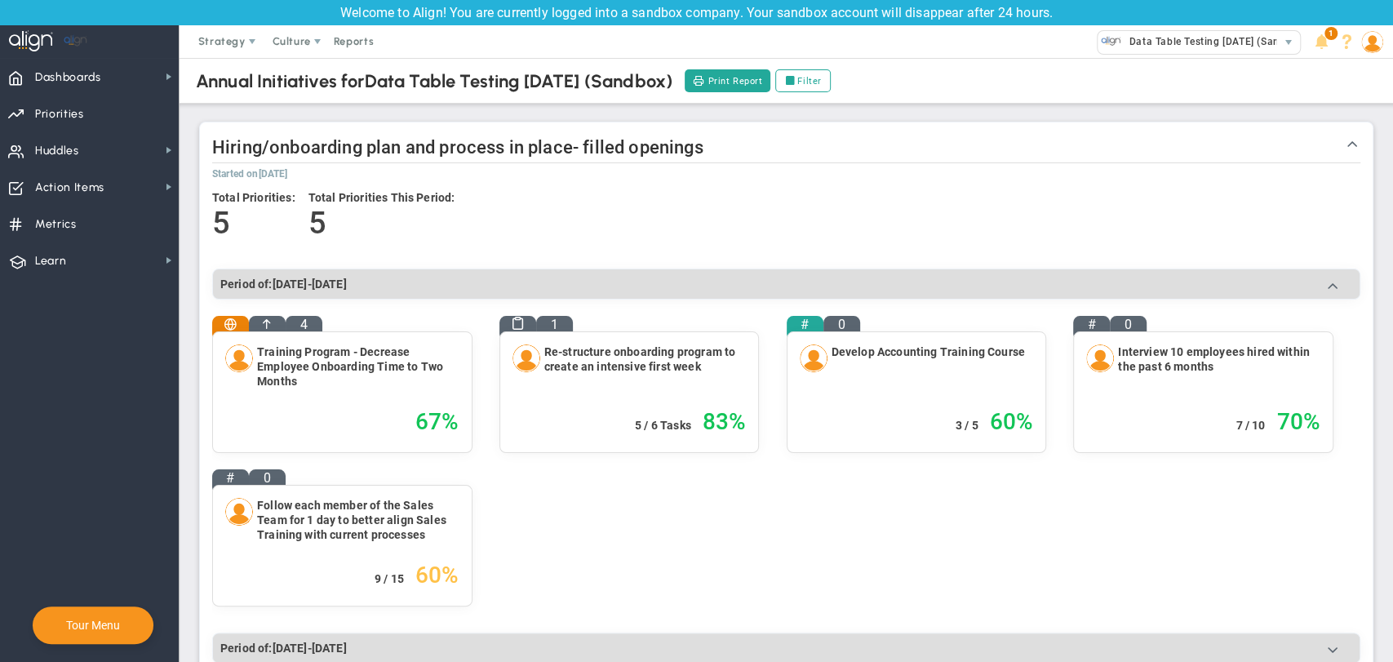
click at [521, 85] on span "Data Table Testing [DATE] (Sandbox)" at bounding box center [519, 81] width 308 height 22
click at [592, 92] on span "Annual Initiatives for Data Table Testing 18-09-2025 (Sandbox)" at bounding box center [434, 81] width 477 height 22
click at [673, 78] on span "Data Table Testing [DATE] (Sandbox)" at bounding box center [519, 81] width 308 height 22
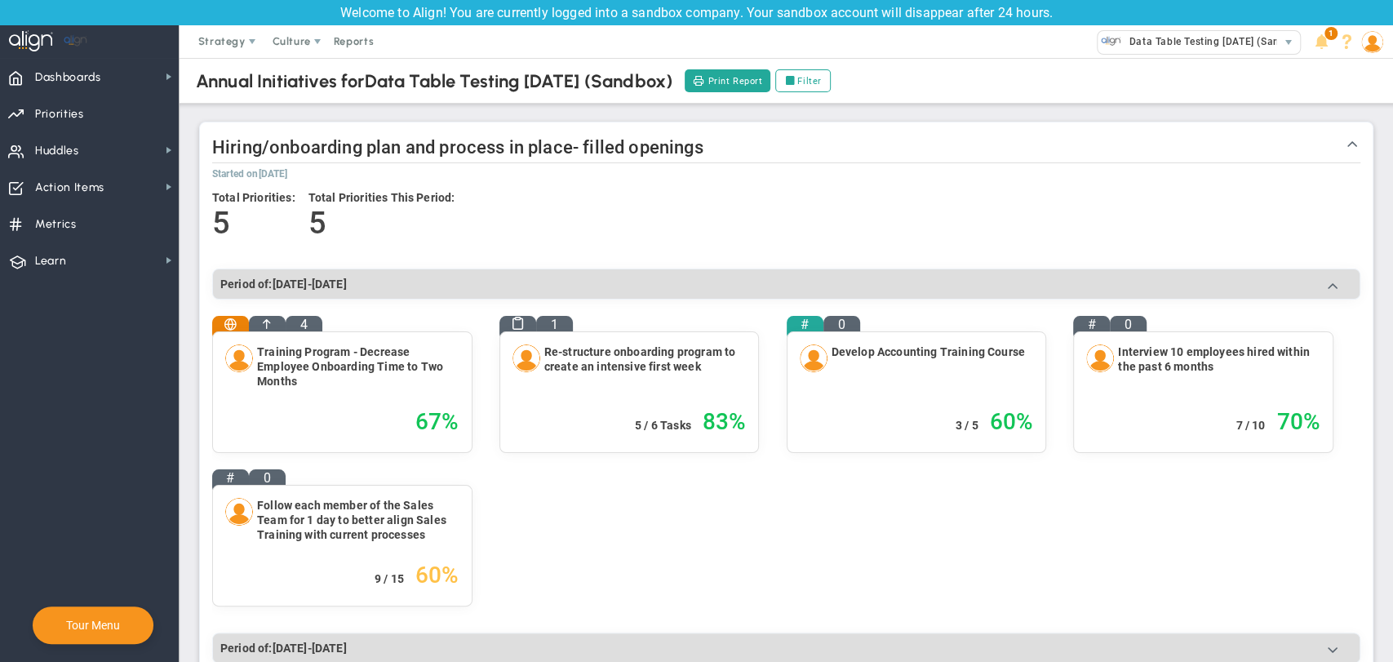
click at [673, 78] on span "Data Table Testing [DATE] (Sandbox)" at bounding box center [519, 81] width 308 height 22
click at [256, 34] on span "Strategy" at bounding box center [223, 41] width 74 height 33
click at [257, 69] on span "One Page Strategic Plan" at bounding box center [262, 74] width 150 height 33
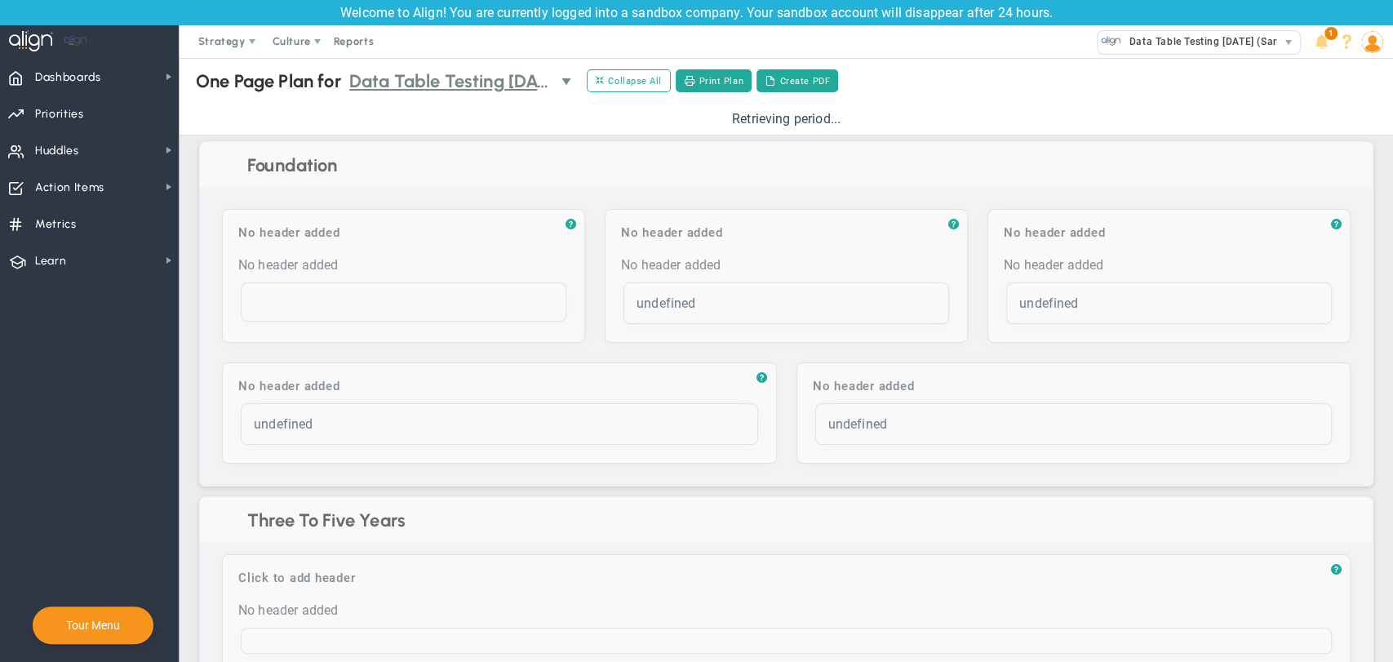
click at [470, 79] on span "Data Table Testing [DATE] (Sandbox)" at bounding box center [451, 81] width 204 height 29
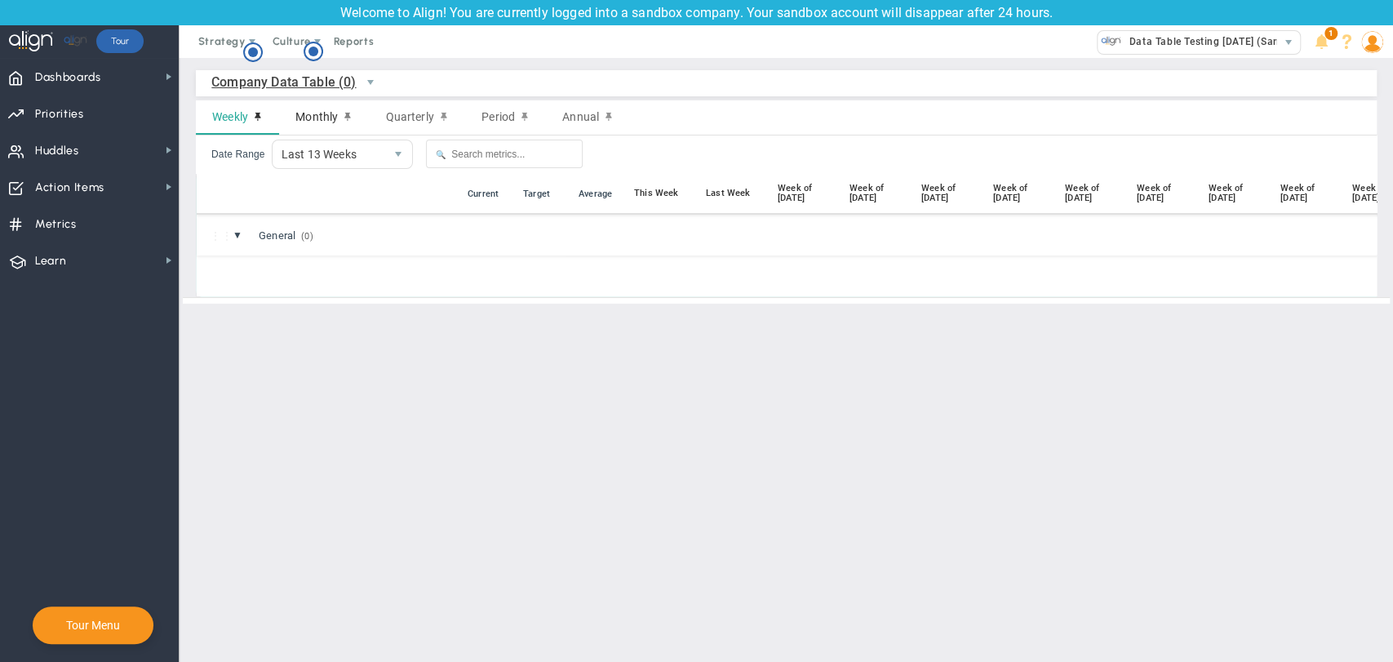
click at [324, 118] on span "Monthly" at bounding box center [316, 116] width 42 height 13
click at [389, 118] on span "Quarterly" at bounding box center [409, 116] width 48 height 13
click at [500, 127] on div "Period" at bounding box center [505, 117] width 81 height 34
click at [567, 118] on span "Annual" at bounding box center [580, 116] width 37 height 13
